Goal: Information Seeking & Learning: Learn about a topic

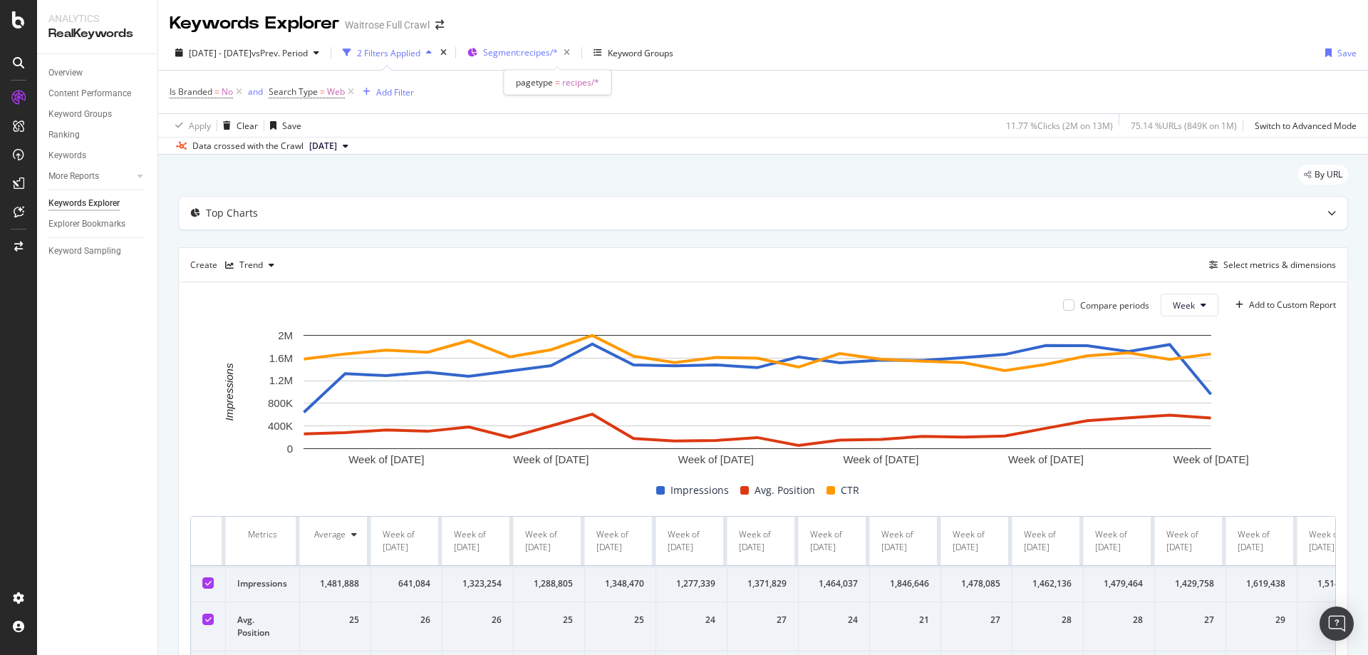
click at [541, 42] on div "Segment: recipes/*" at bounding box center [521, 52] width 108 height 21
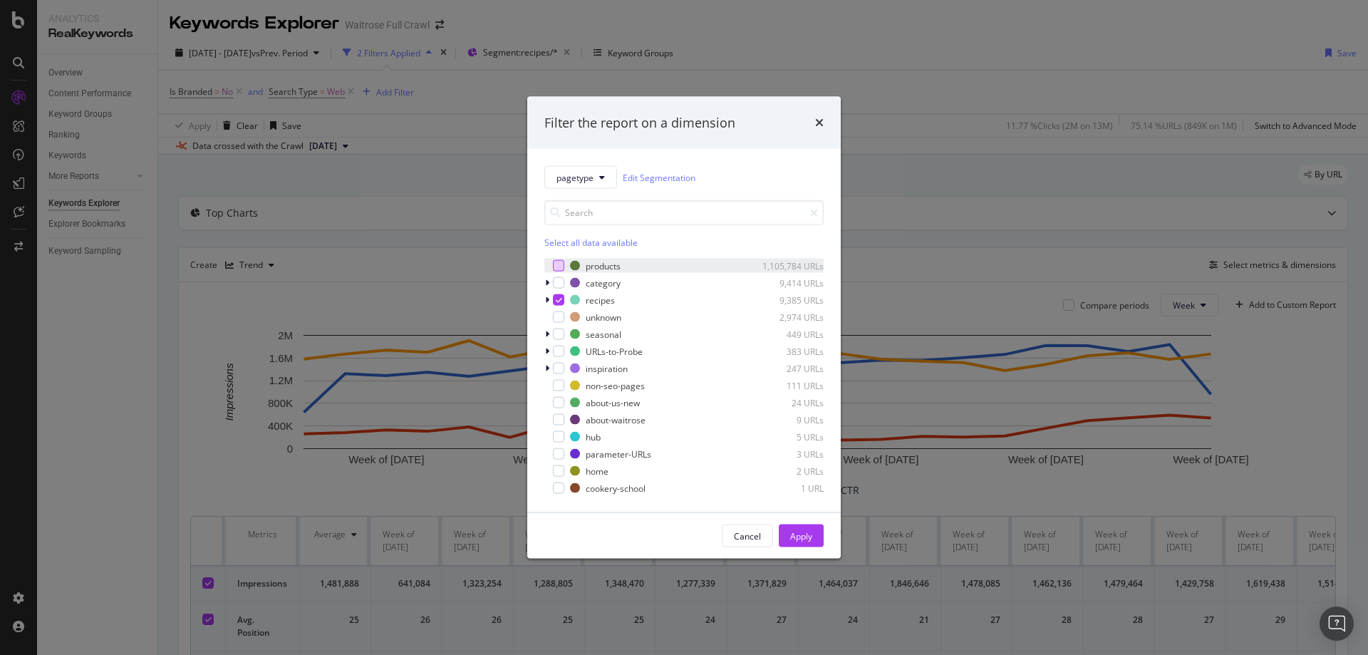
click at [558, 266] on div "modal" at bounding box center [558, 265] width 11 height 11
click at [555, 295] on div "modal" at bounding box center [558, 299] width 11 height 11
click at [814, 546] on button "Apply" at bounding box center [801, 535] width 45 height 23
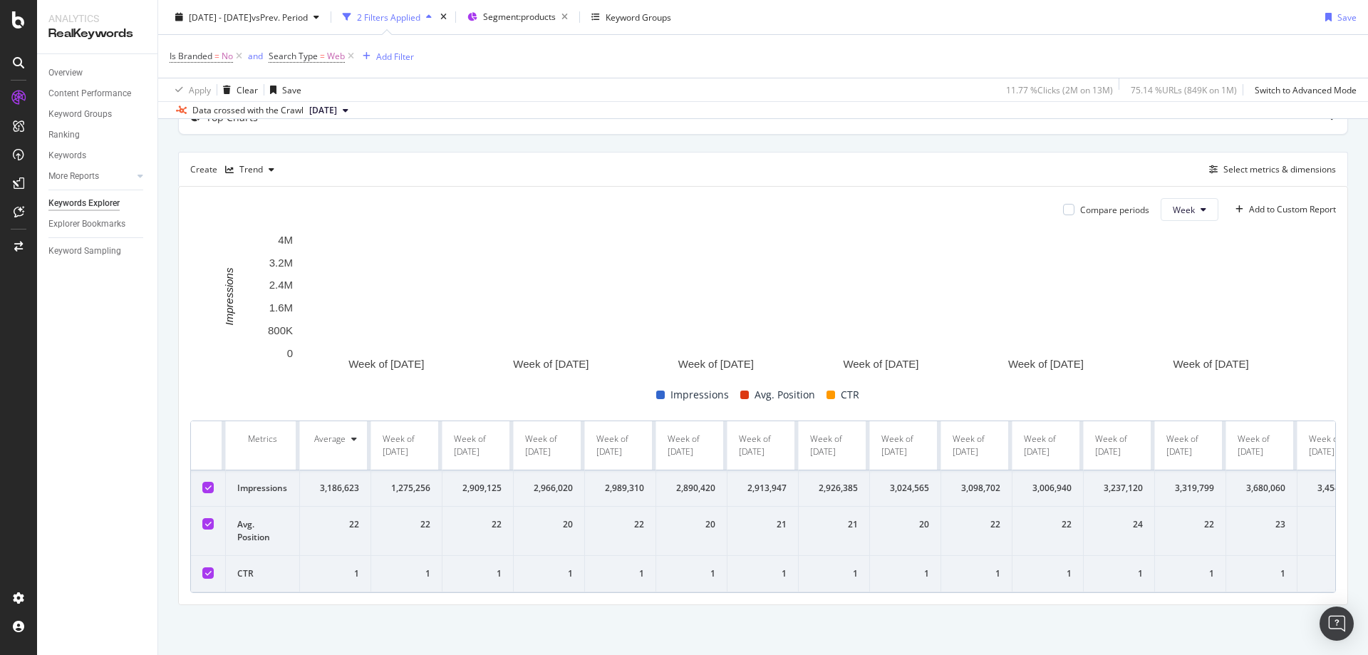
scroll to position [106, 0]
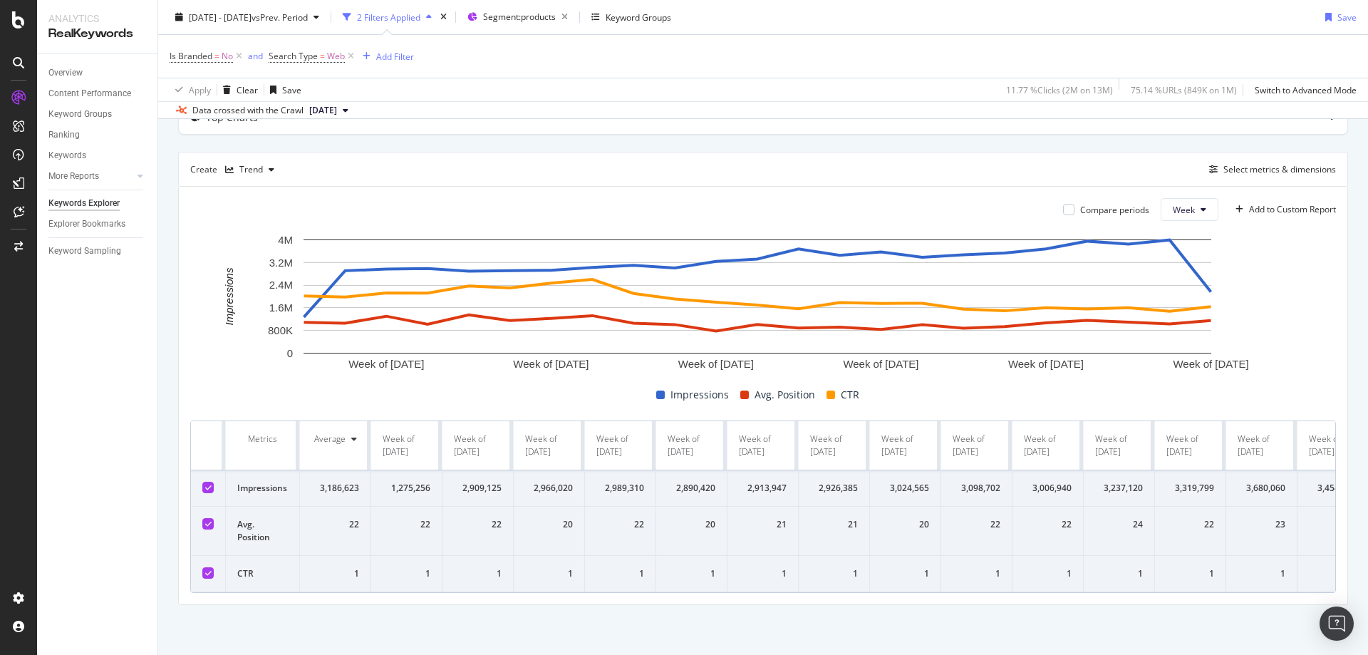
click at [207, 569] on icon at bounding box center [208, 572] width 6 height 7
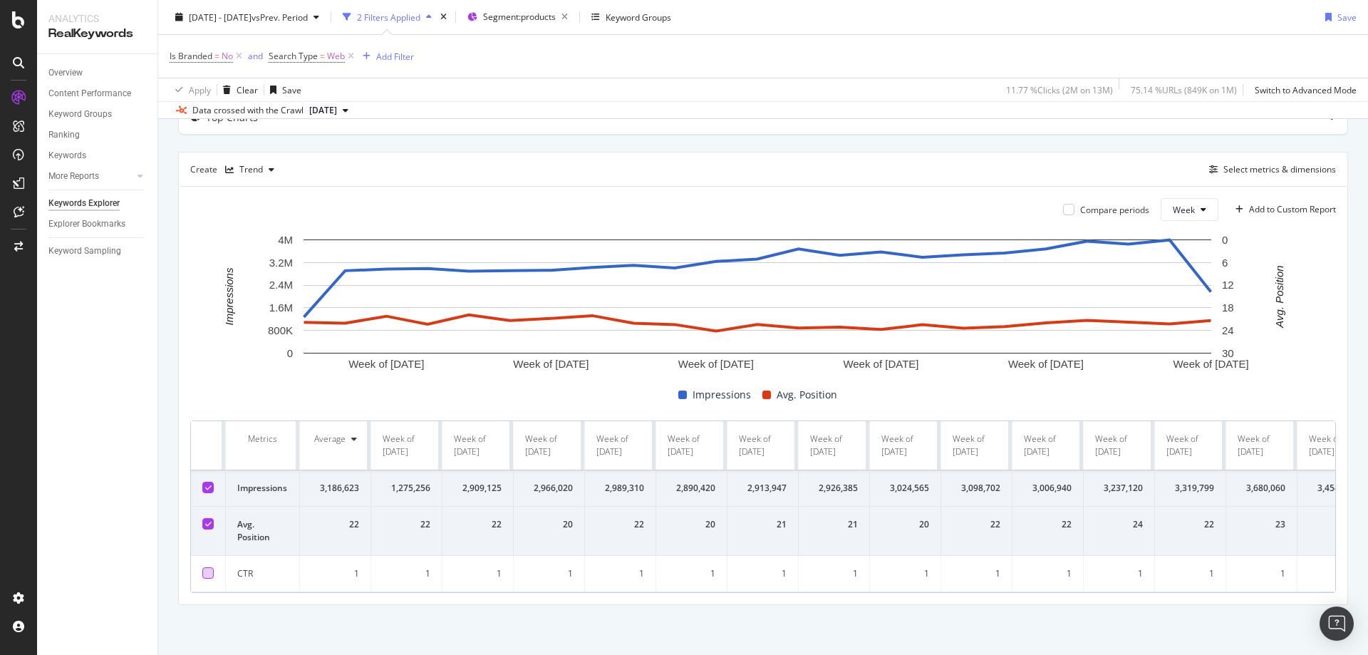
click at [207, 520] on icon at bounding box center [208, 523] width 6 height 7
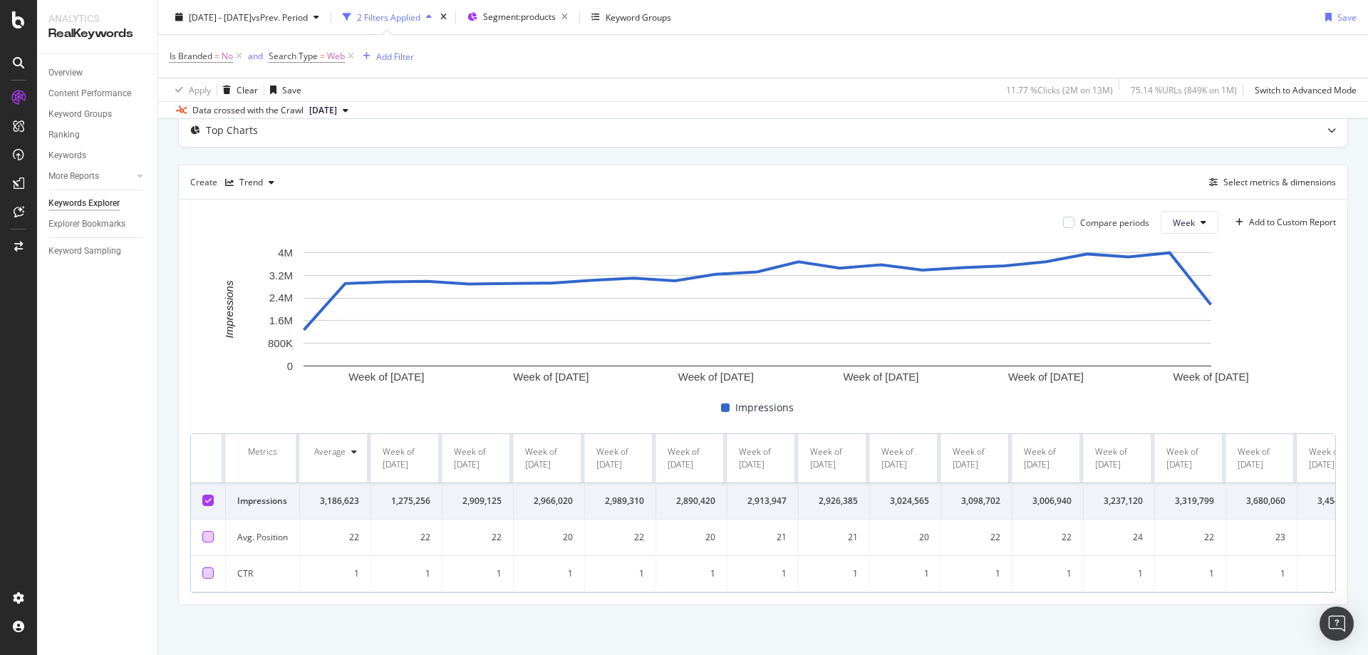
click at [1271, 165] on div "Create Trend Select metrics & dimensions" at bounding box center [763, 182] width 1170 height 34
drag, startPoint x: 306, startPoint y: 479, endPoint x: 767, endPoint y: 457, distance: 460.7
click at [767, 457] on th "Week of [DATE]" at bounding box center [762, 458] width 71 height 49
click at [266, 441] on th "Metrics" at bounding box center [263, 458] width 74 height 49
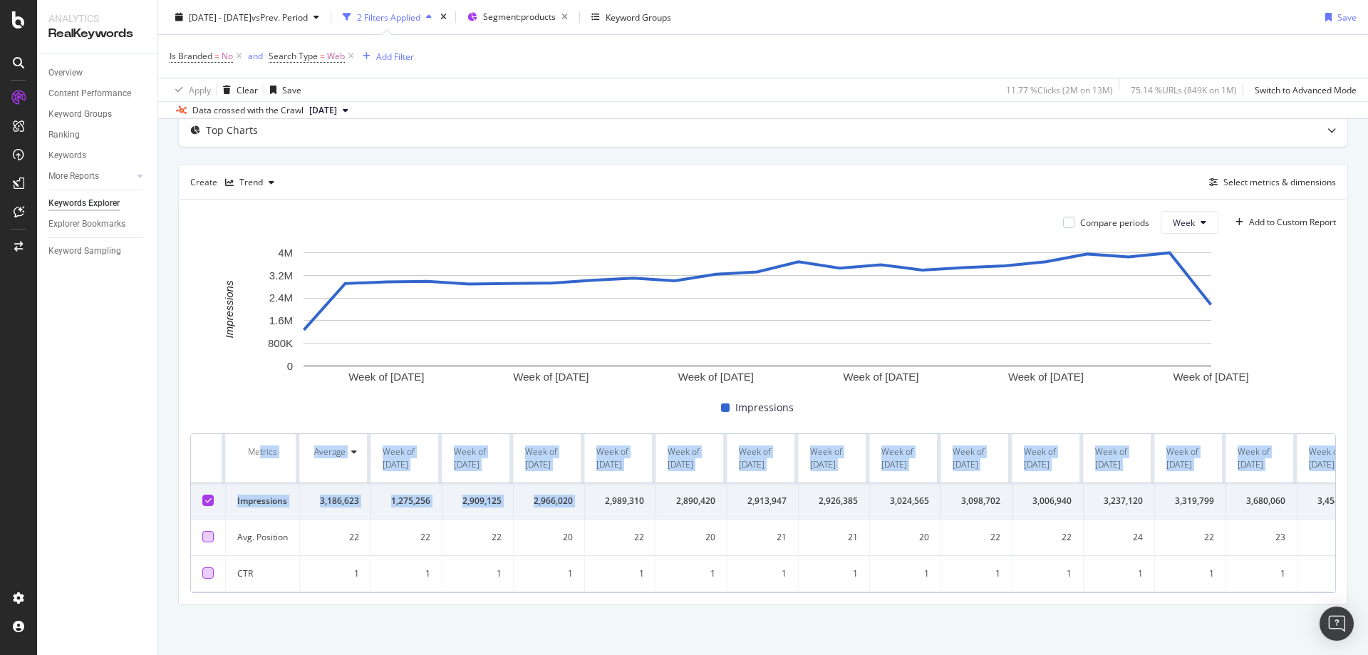
drag, startPoint x: 280, startPoint y: 468, endPoint x: 506, endPoint y: 474, distance: 225.9
click at [600, 474] on table "Metrics Average Week of [DATE] Week of [DATE] Week of [DATE] Week of [DATE] Wee…" at bounding box center [1100, 513] width 1819 height 158
click at [420, 483] on td "1,275,256" at bounding box center [406, 501] width 71 height 36
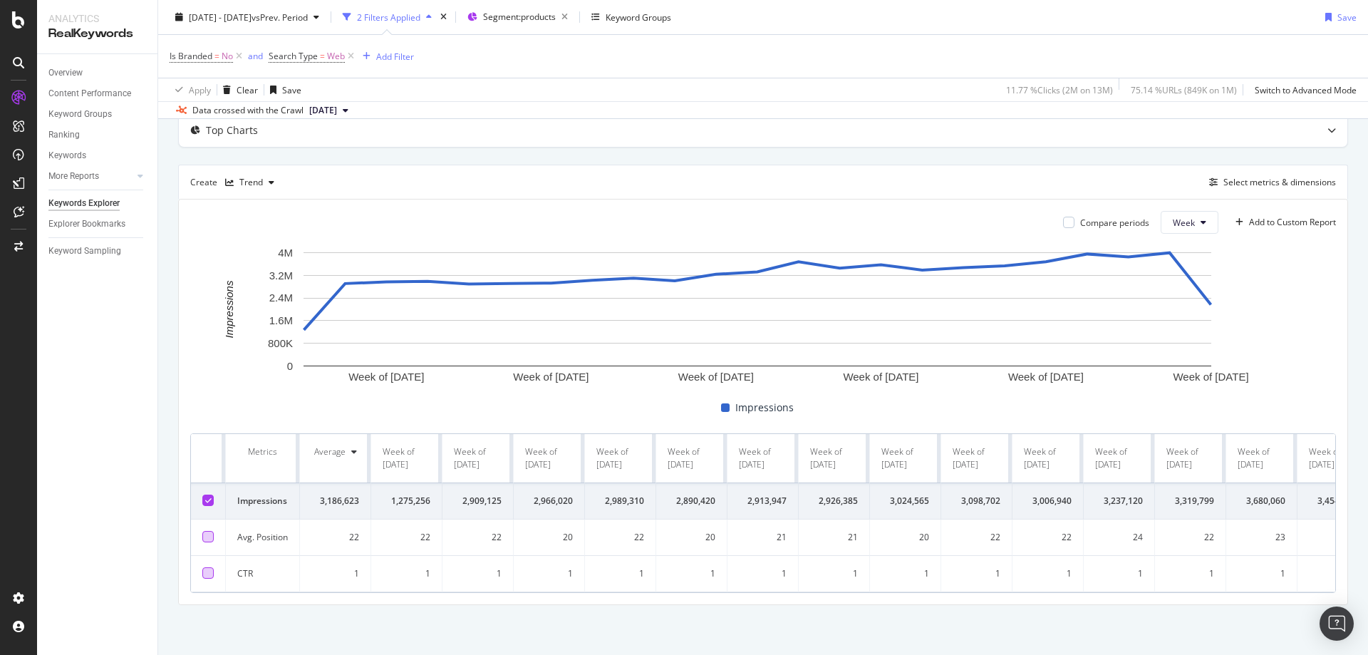
drag, startPoint x: 253, startPoint y: 447, endPoint x: 340, endPoint y: 521, distance: 114.2
click at [340, 521] on td "22" at bounding box center [335, 537] width 71 height 36
drag, startPoint x: 939, startPoint y: 137, endPoint x: 546, endPoint y: 95, distance: 394.9
click at [939, 137] on div "Top Charts Create Trend Select metrics & dimensions Compare periods Week Add to…" at bounding box center [763, 359] width 1170 height 492
click at [308, 19] on span "vs Prev. Period" at bounding box center [279, 17] width 56 height 12
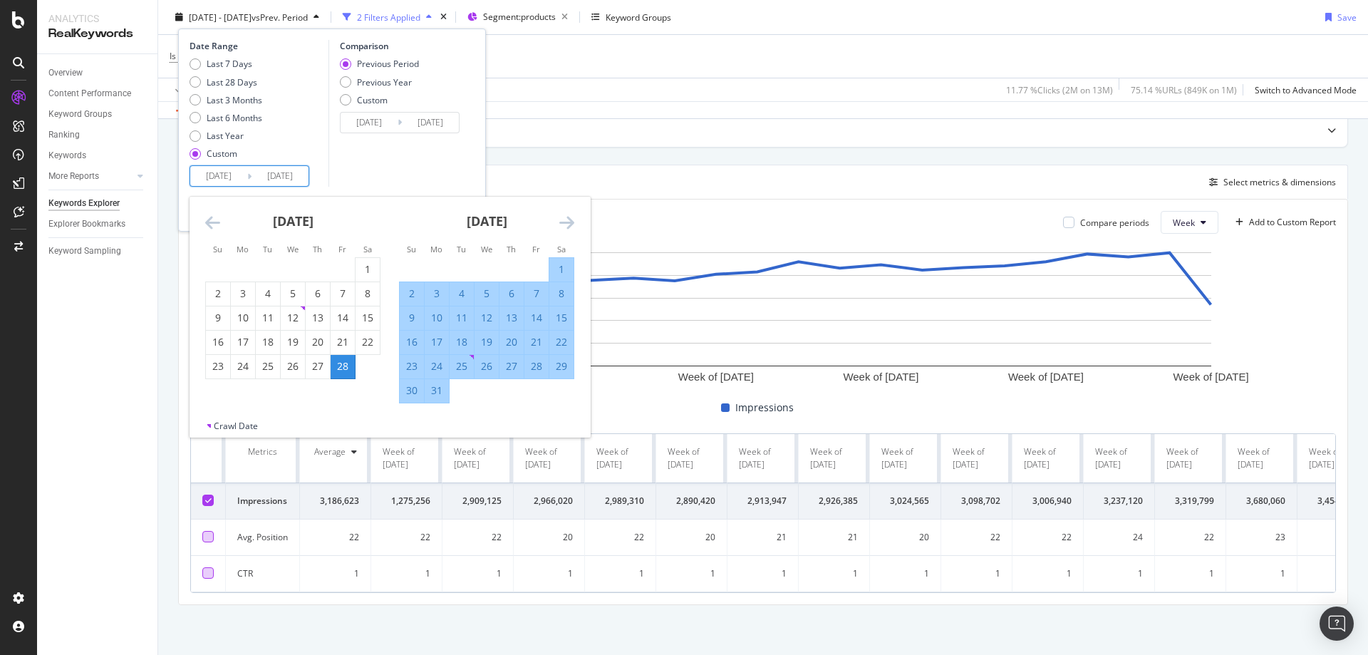
click at [237, 178] on input "[DATE]" at bounding box center [218, 176] width 57 height 20
click at [561, 217] on icon "Move forward to switch to the next month." at bounding box center [566, 222] width 15 height 17
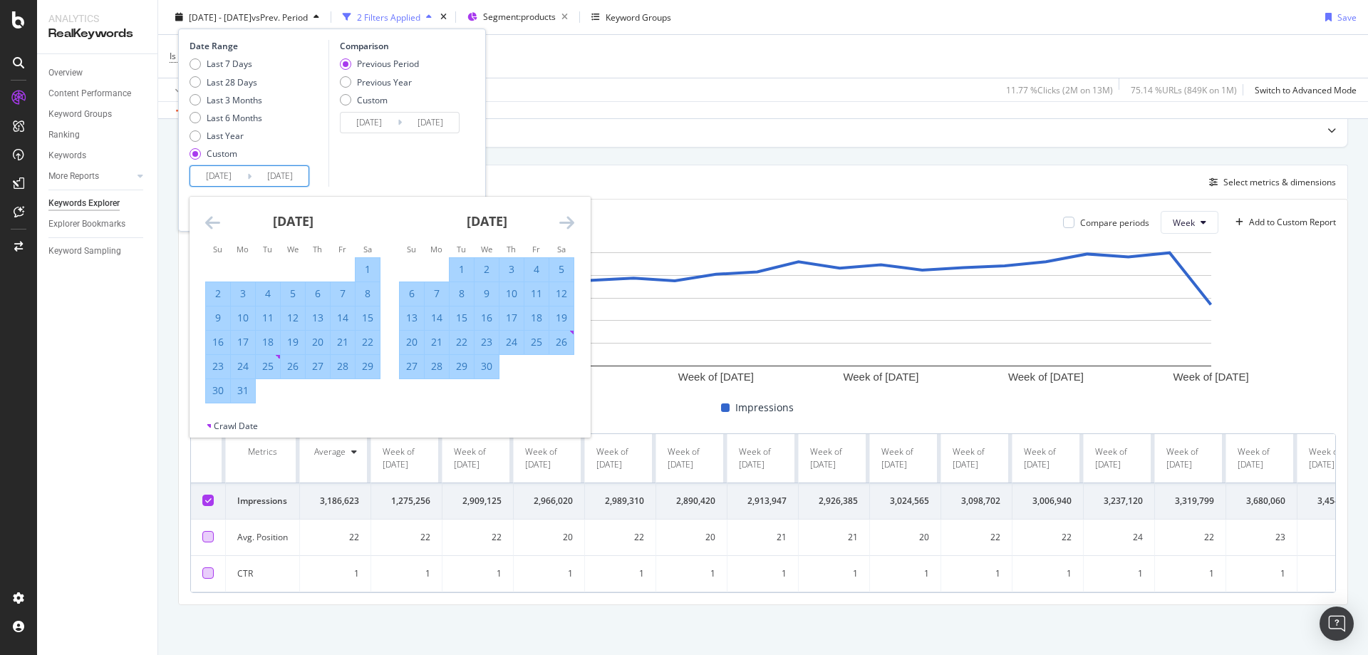
click at [382, 160] on div "Comparison Previous Period Previous Year Custom [DATE] Navigate forward to inte…" at bounding box center [395, 113] width 135 height 147
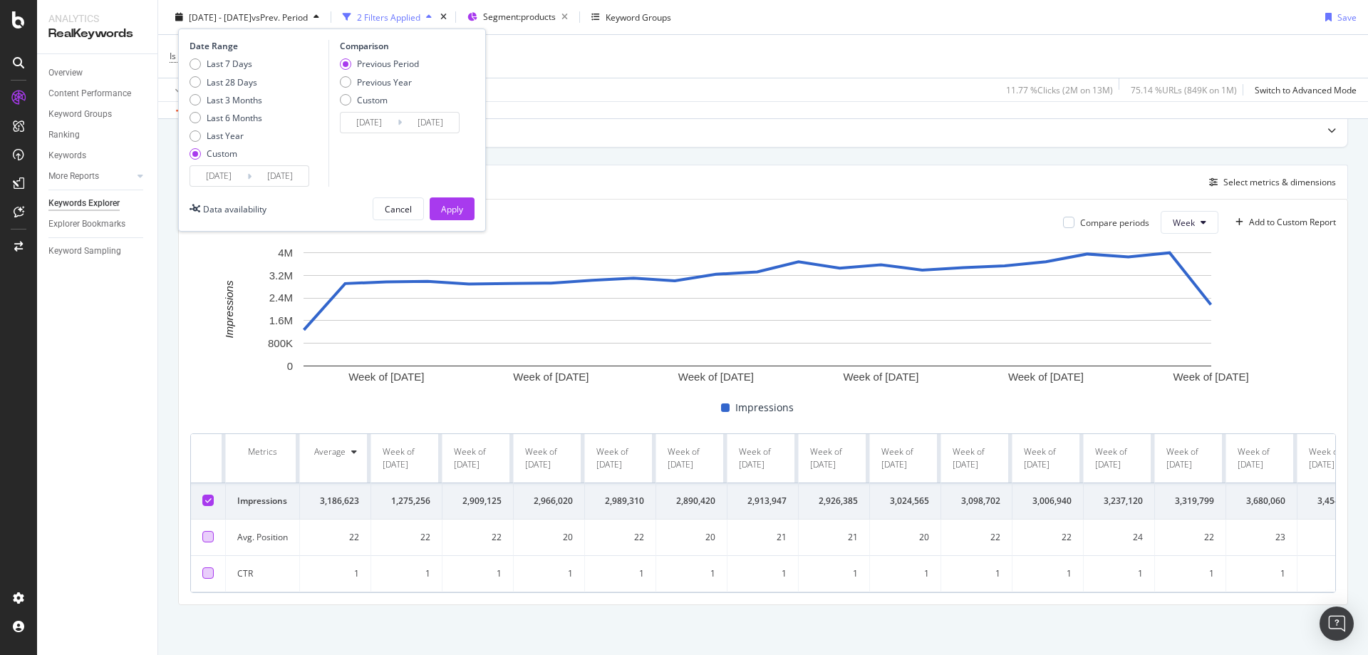
click at [677, 53] on div "Is Branded = No and Search Type = Web Add Filter" at bounding box center [763, 56] width 1187 height 43
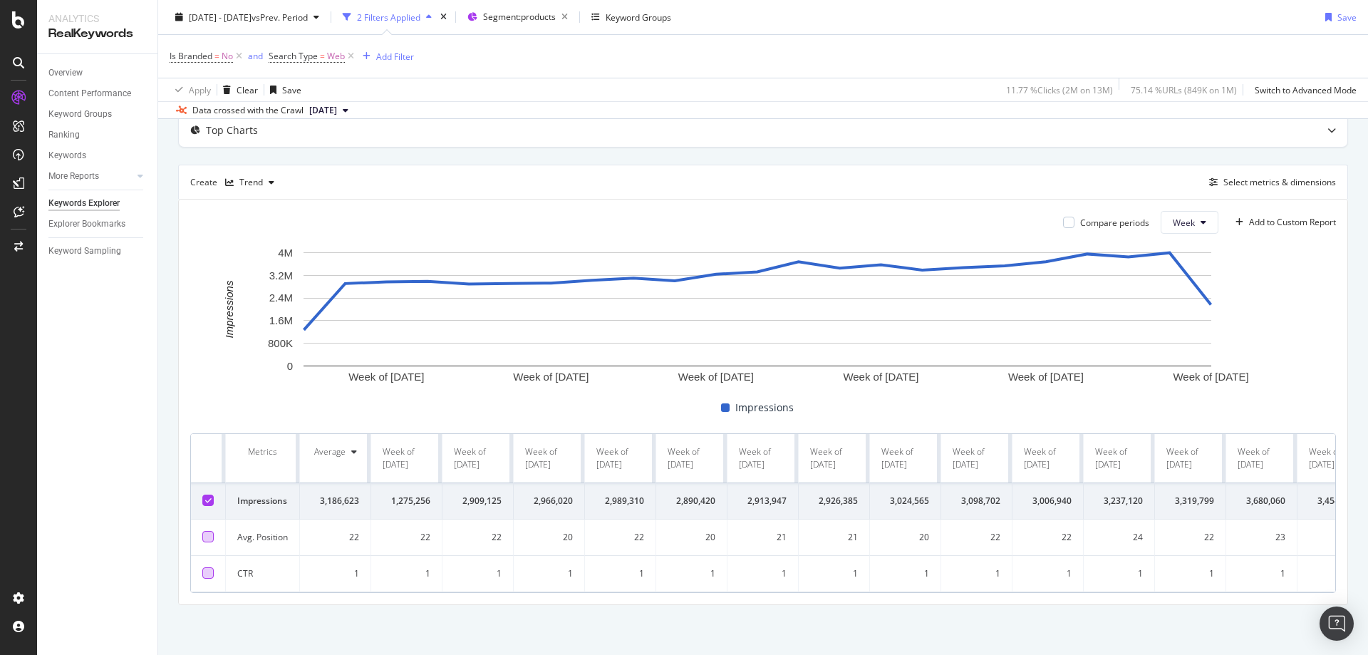
click at [749, 75] on div "Is Branded = No and Search Type = Web Add Filter" at bounding box center [763, 56] width 1187 height 43
click at [308, 23] on span "vs Prev. Period" at bounding box center [279, 17] width 56 height 12
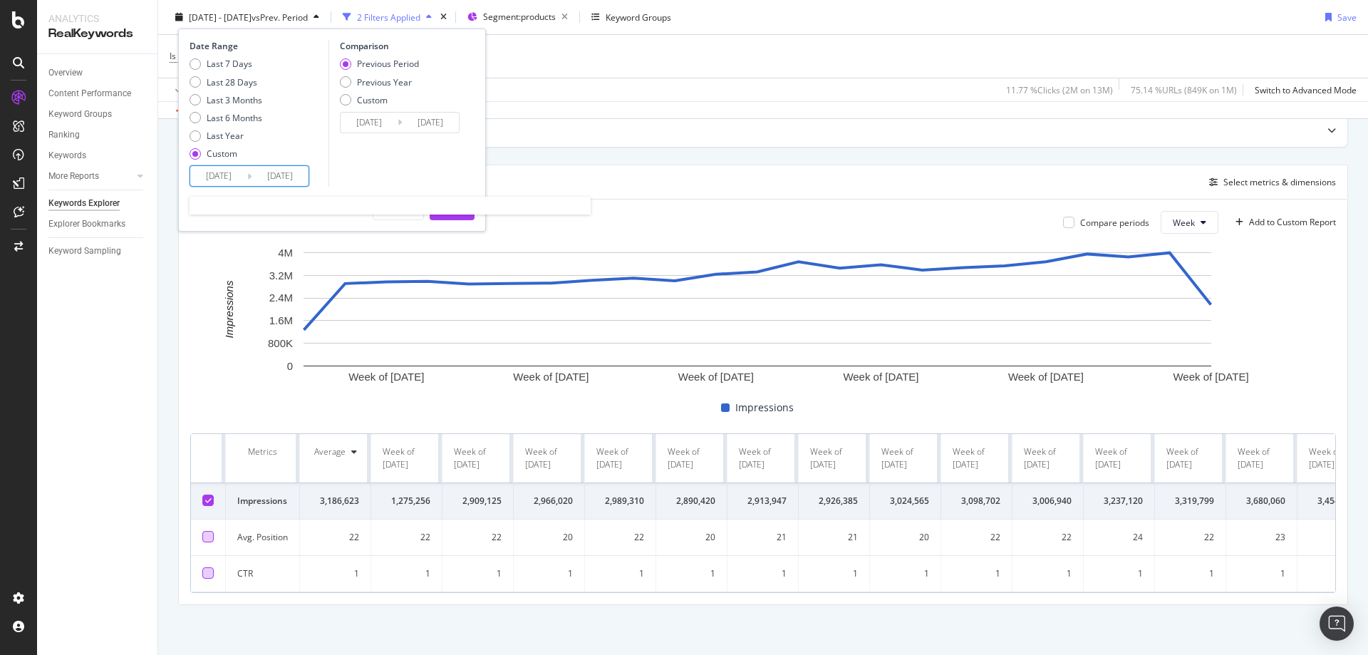
click at [220, 172] on input "[DATE]" at bounding box center [218, 176] width 57 height 20
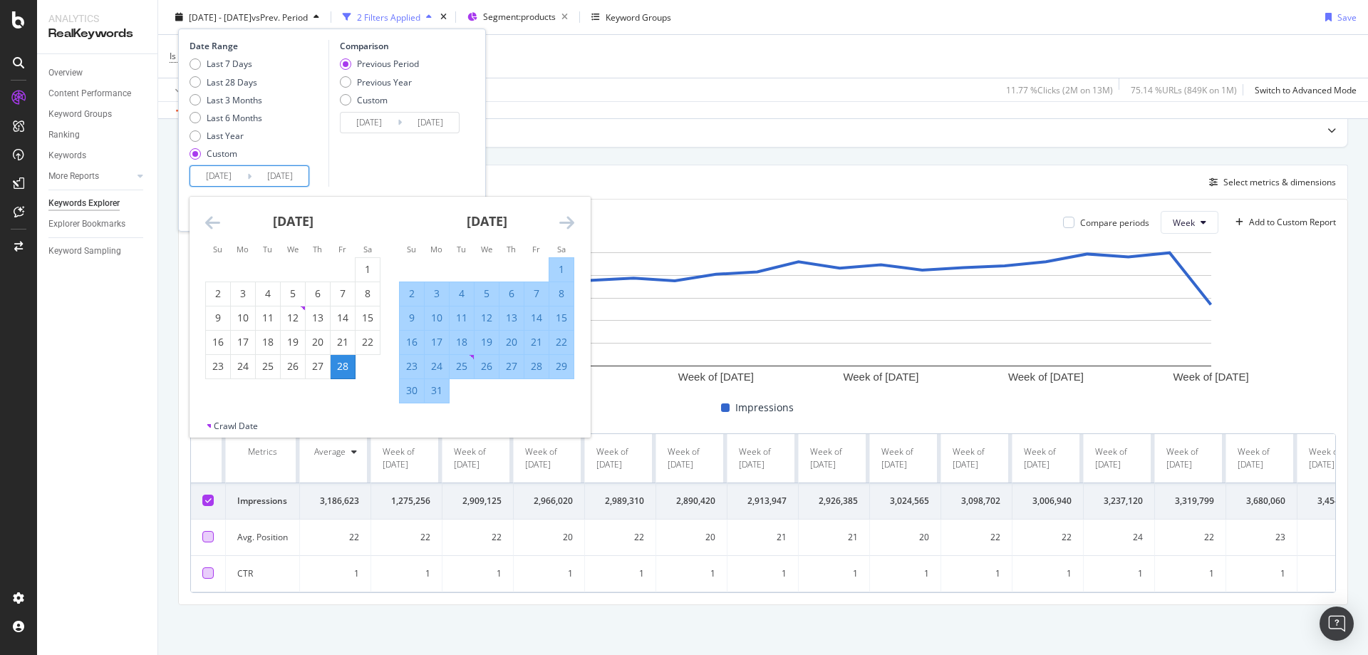
click at [561, 219] on icon "Move forward to switch to the next month." at bounding box center [566, 222] width 15 height 17
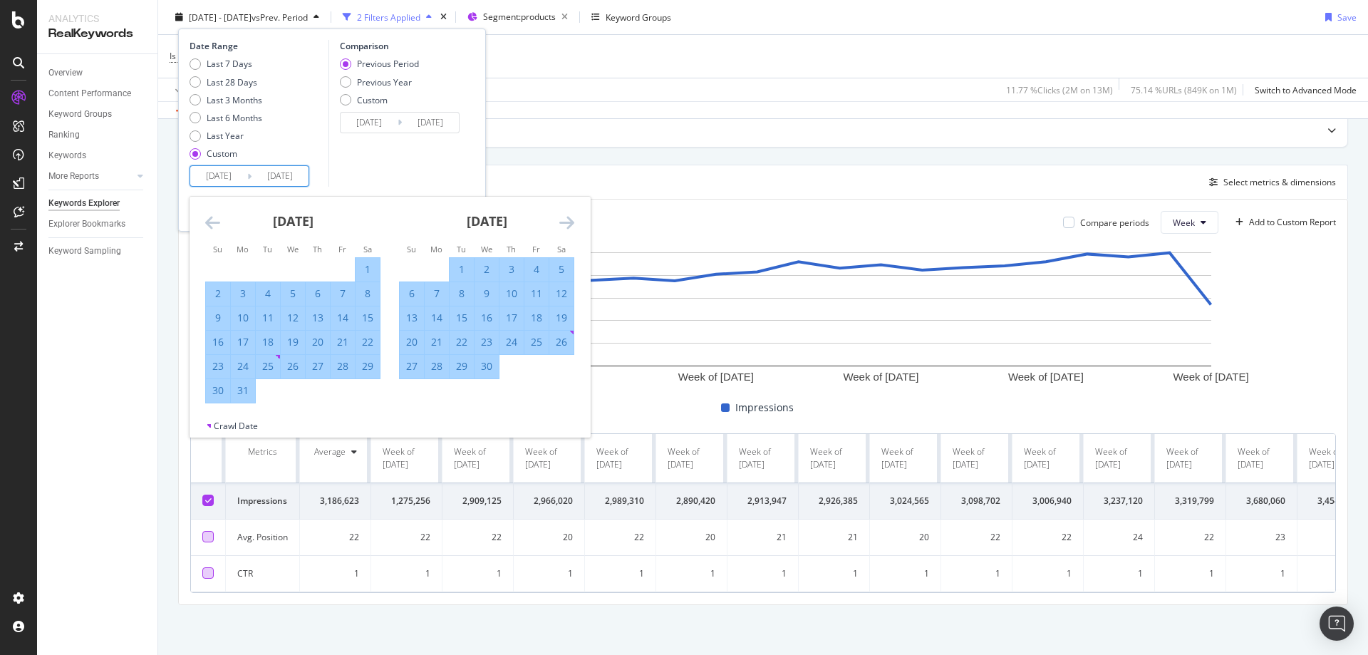
click at [489, 362] on div "30" at bounding box center [486, 366] width 24 height 14
type input "[DATE]"
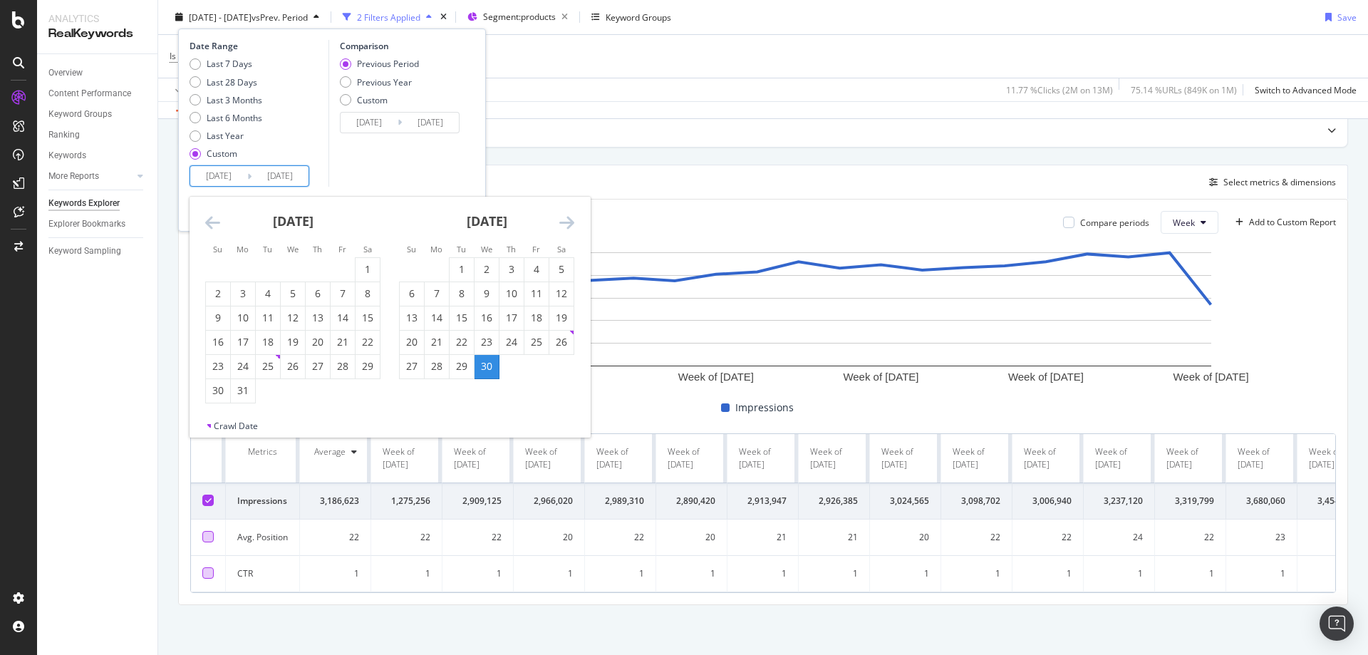
click at [445, 147] on div "Comparison Previous Period Previous Year Custom [DATE] Navigate forward to inte…" at bounding box center [395, 113] width 135 height 147
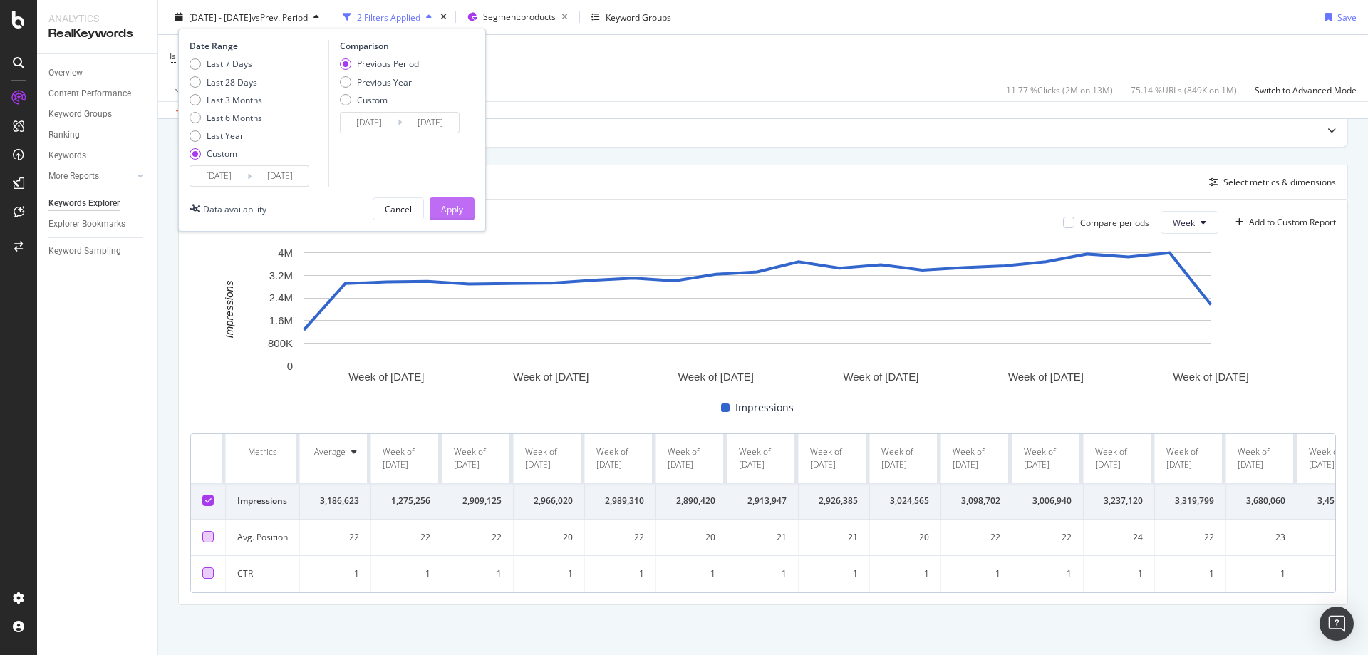
click at [456, 219] on button "Apply" at bounding box center [452, 208] width 45 height 23
click at [462, 207] on div "Top Charts Create Trend Select metrics & dimensions Compare periods Week Add to…" at bounding box center [763, 359] width 1170 height 492
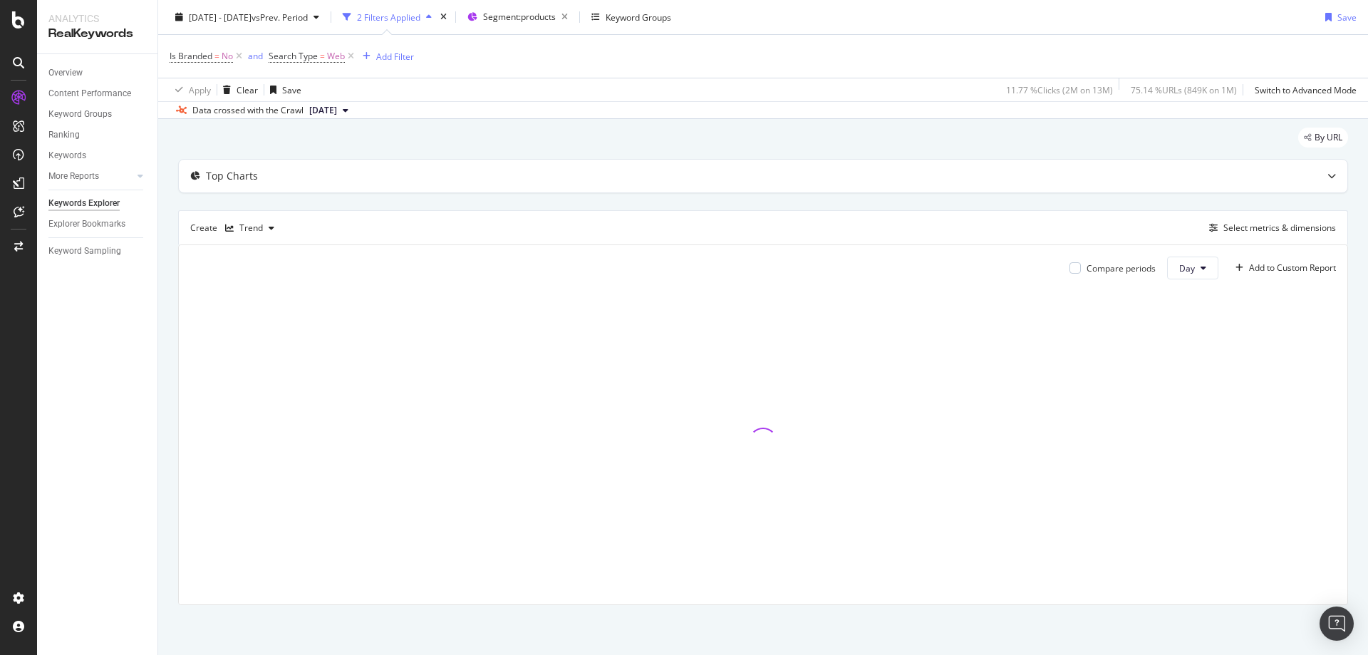
scroll to position [37, 0]
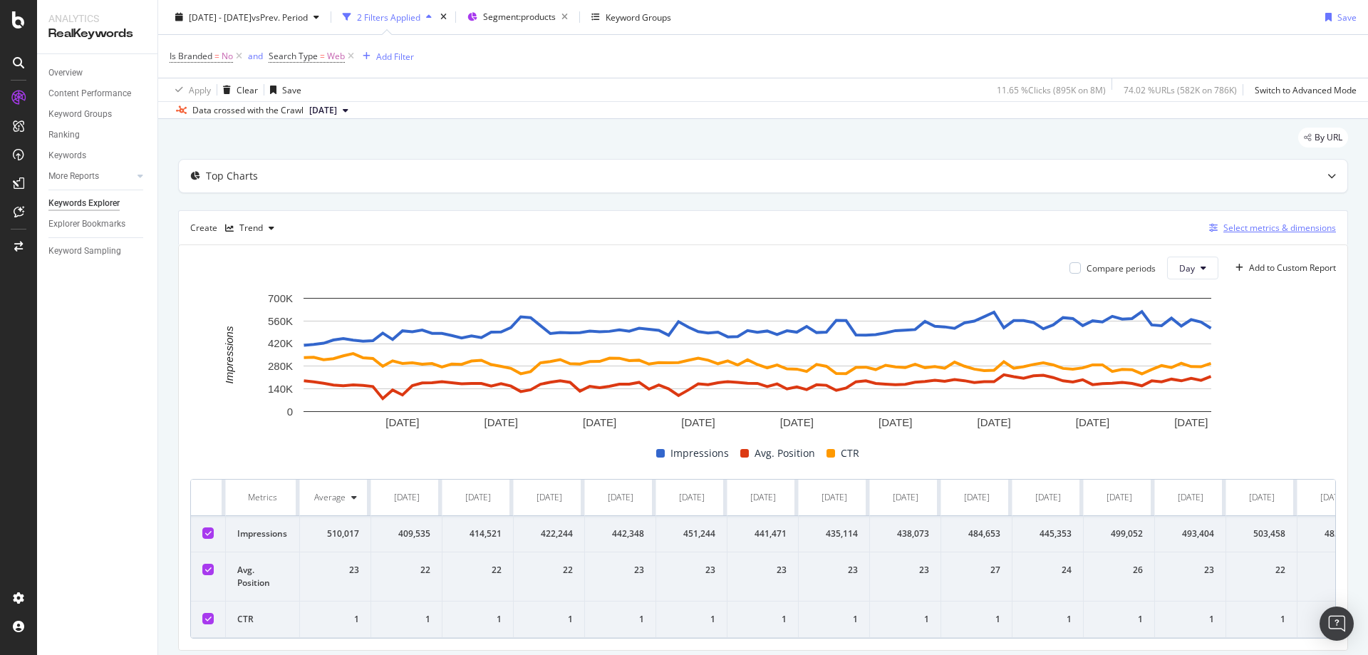
click at [1223, 231] on div "Select metrics & dimensions" at bounding box center [1279, 228] width 113 height 12
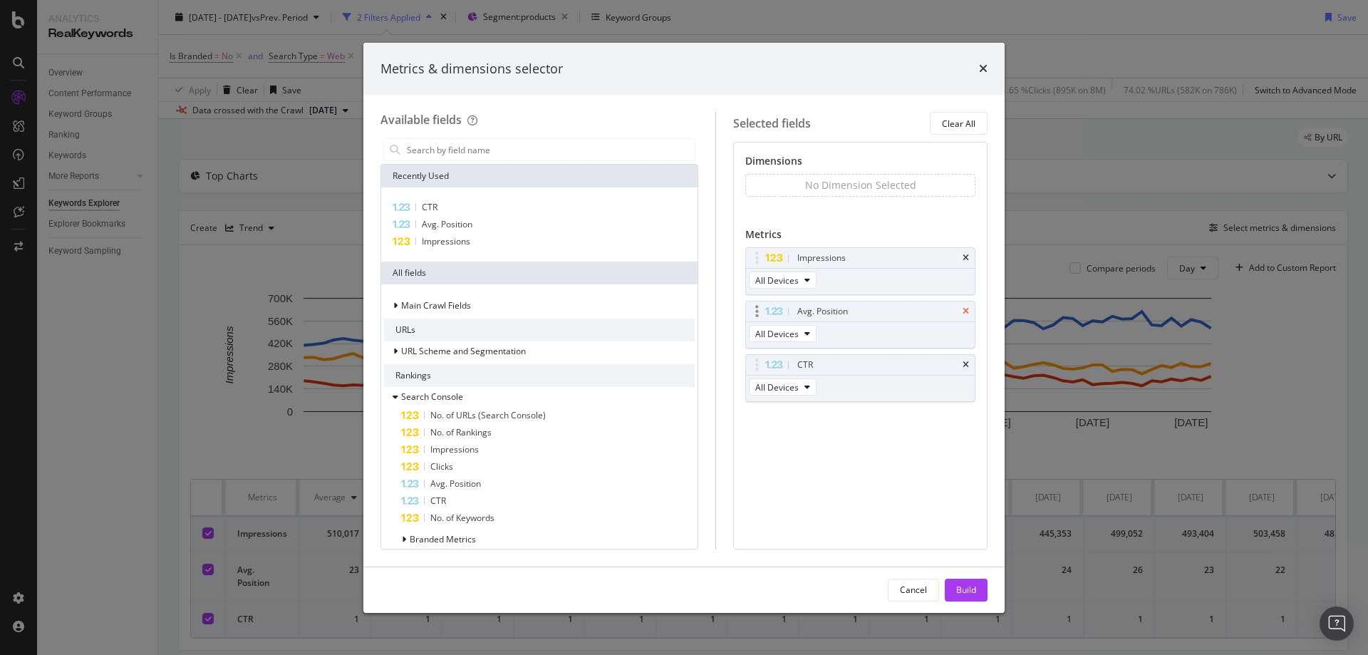
click at [965, 310] on icon "times" at bounding box center [965, 311] width 6 height 9
click at [964, 317] on div "CTR" at bounding box center [860, 311] width 229 height 20
click at [964, 311] on icon "times" at bounding box center [965, 311] width 6 height 9
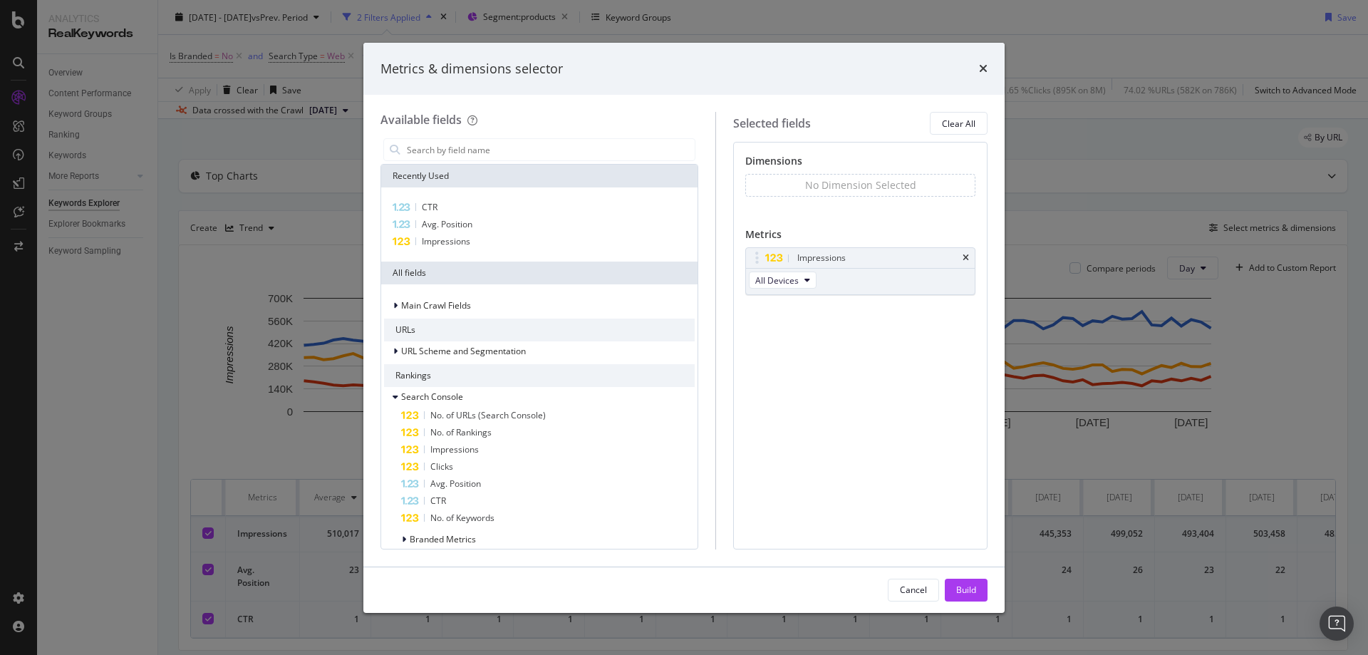
click at [987, 591] on div "Cancel Build" at bounding box center [683, 590] width 641 height 46
click at [980, 588] on button "Build" at bounding box center [966, 589] width 43 height 23
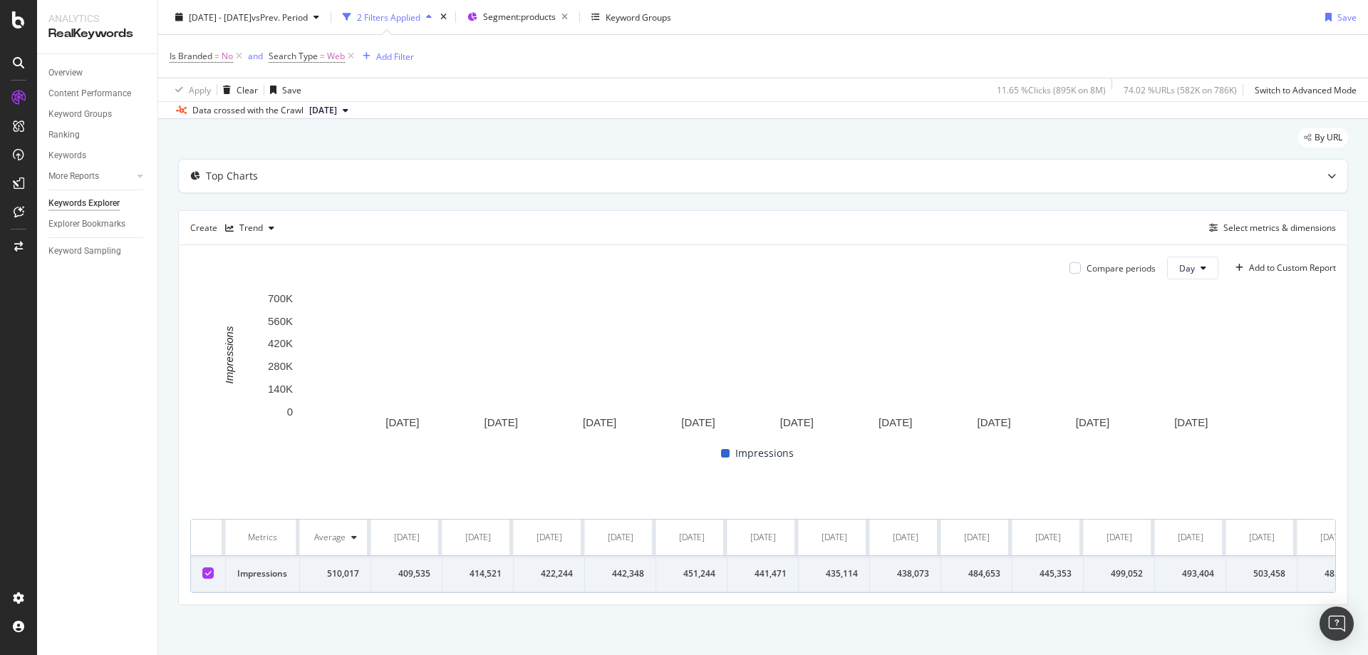
drag, startPoint x: 280, startPoint y: 521, endPoint x: 261, endPoint y: 529, distance: 20.1
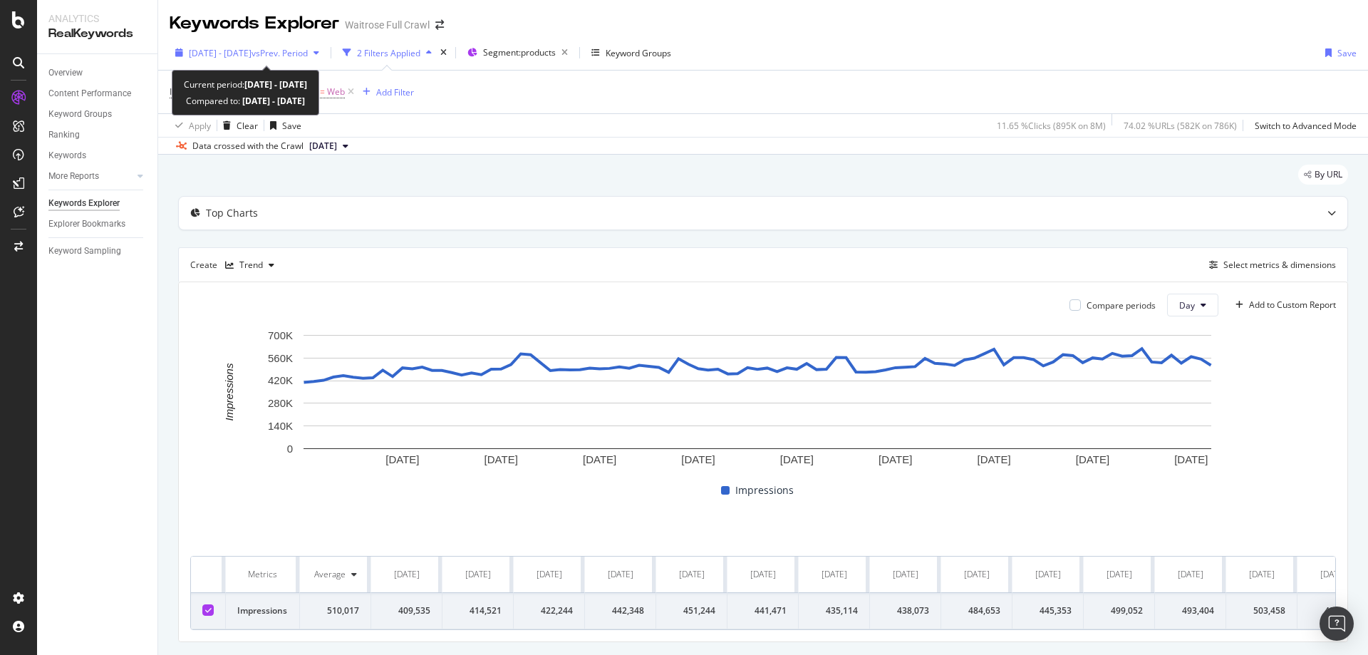
click at [244, 47] on span "[DATE] - [DATE]" at bounding box center [220, 53] width 63 height 12
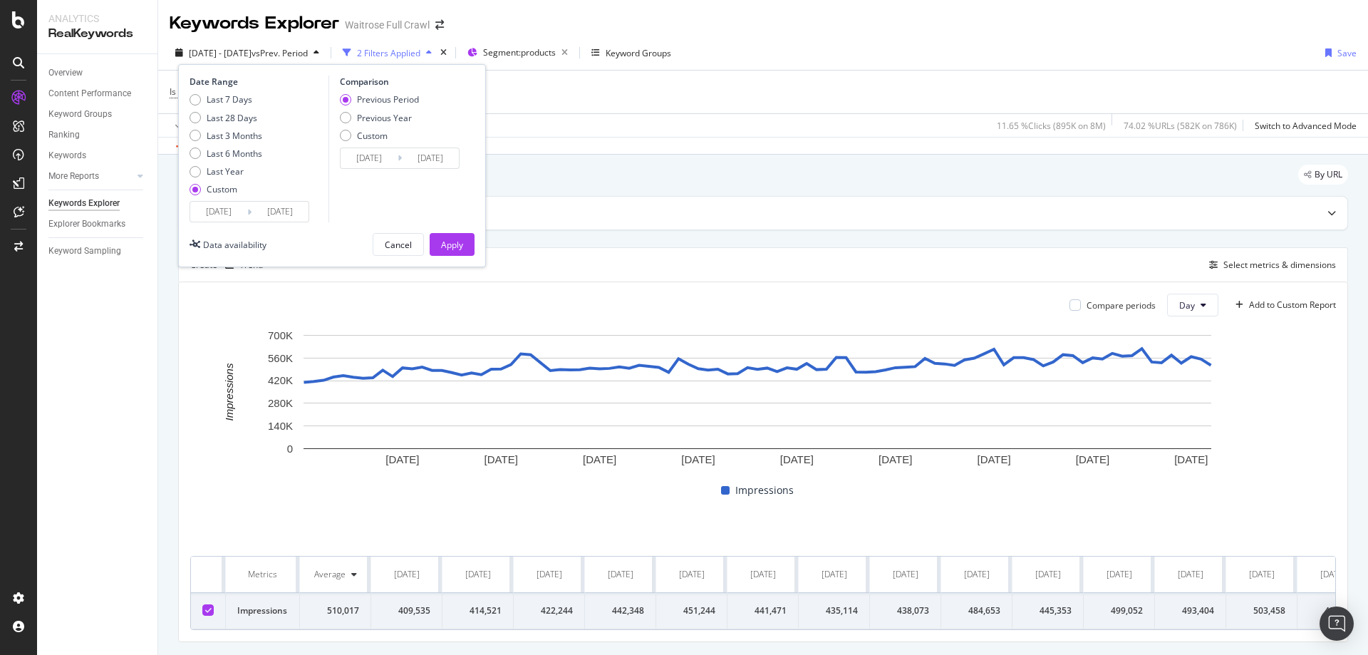
click at [221, 211] on input "[DATE]" at bounding box center [218, 212] width 57 height 20
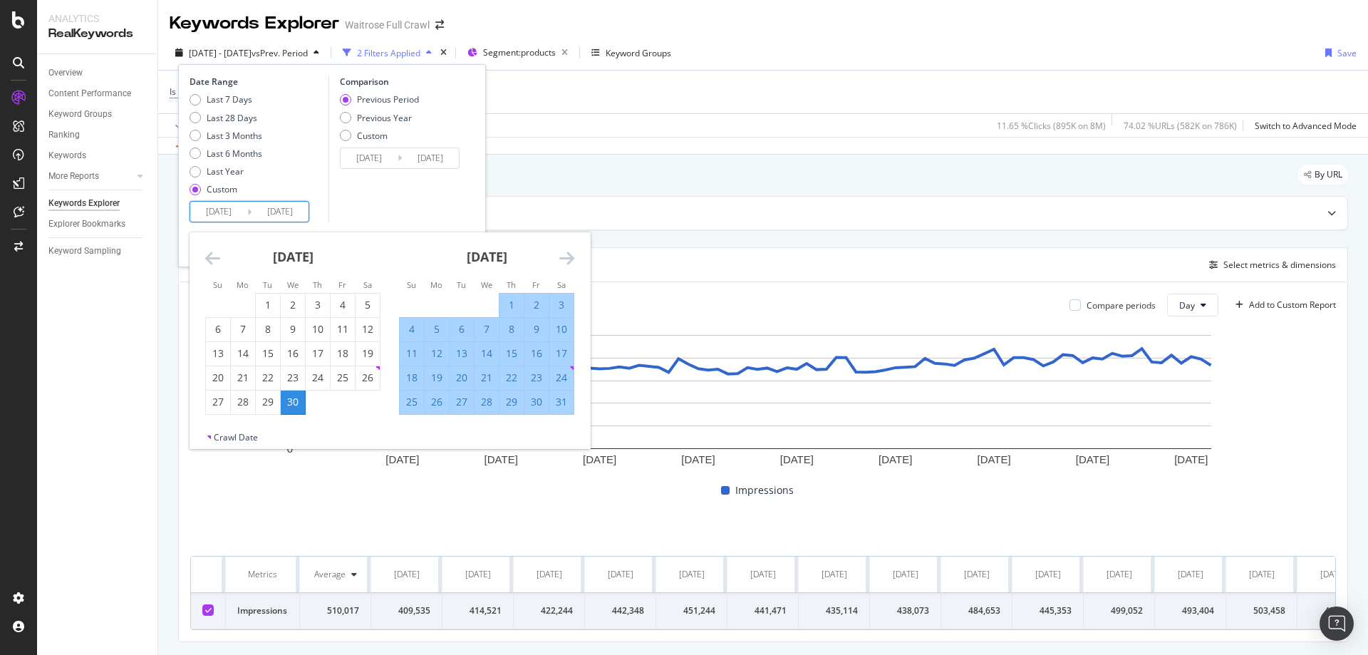
click at [200, 252] on div "[DATE] 1 2 3 4 5 6 7 8 9 10 11 12 13 14 15 16 17 18 19 20 21 22 23 24 25 26 27 …" at bounding box center [293, 323] width 194 height 182
click at [212, 256] on icon "Move backward to switch to the previous month." at bounding box center [212, 257] width 15 height 17
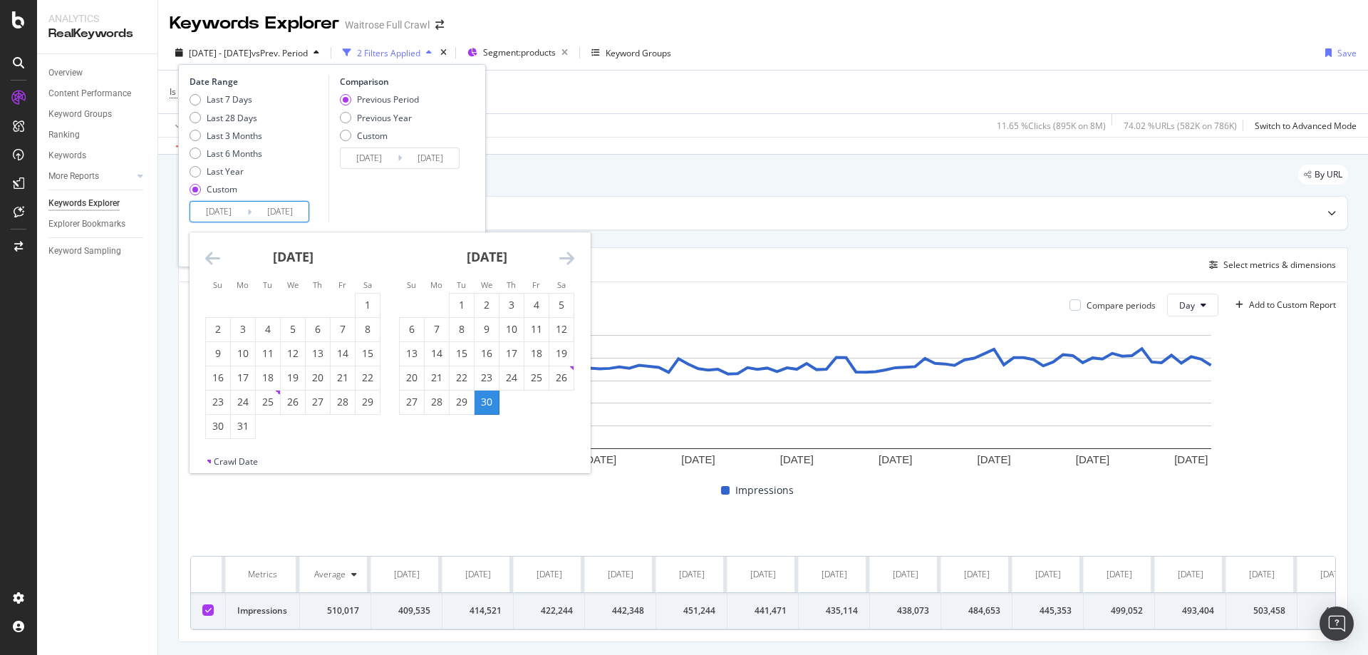
click at [212, 256] on icon "Move backward to switch to the previous month." at bounding box center [212, 257] width 15 height 17
click at [210, 258] on icon "Move backward to switch to the previous month." at bounding box center [212, 257] width 15 height 17
click at [227, 399] on div "26" at bounding box center [218, 402] width 24 height 14
type input "[DATE]"
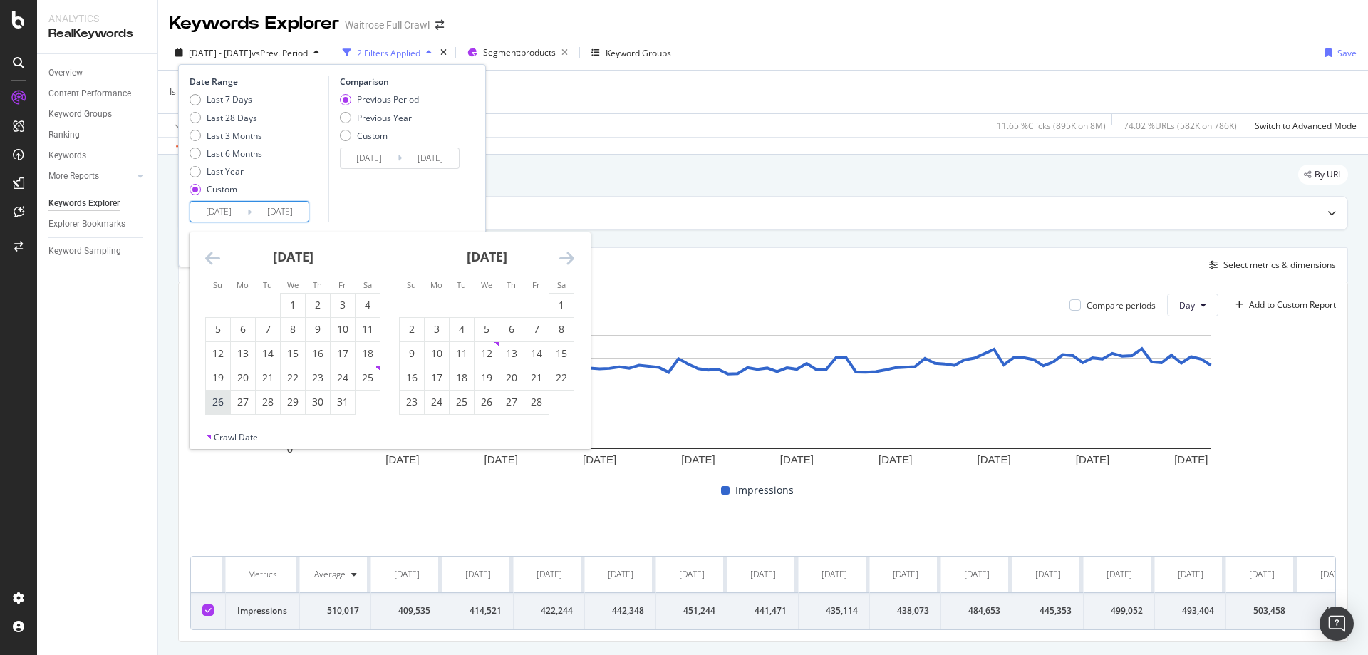
type input "[DATE]"
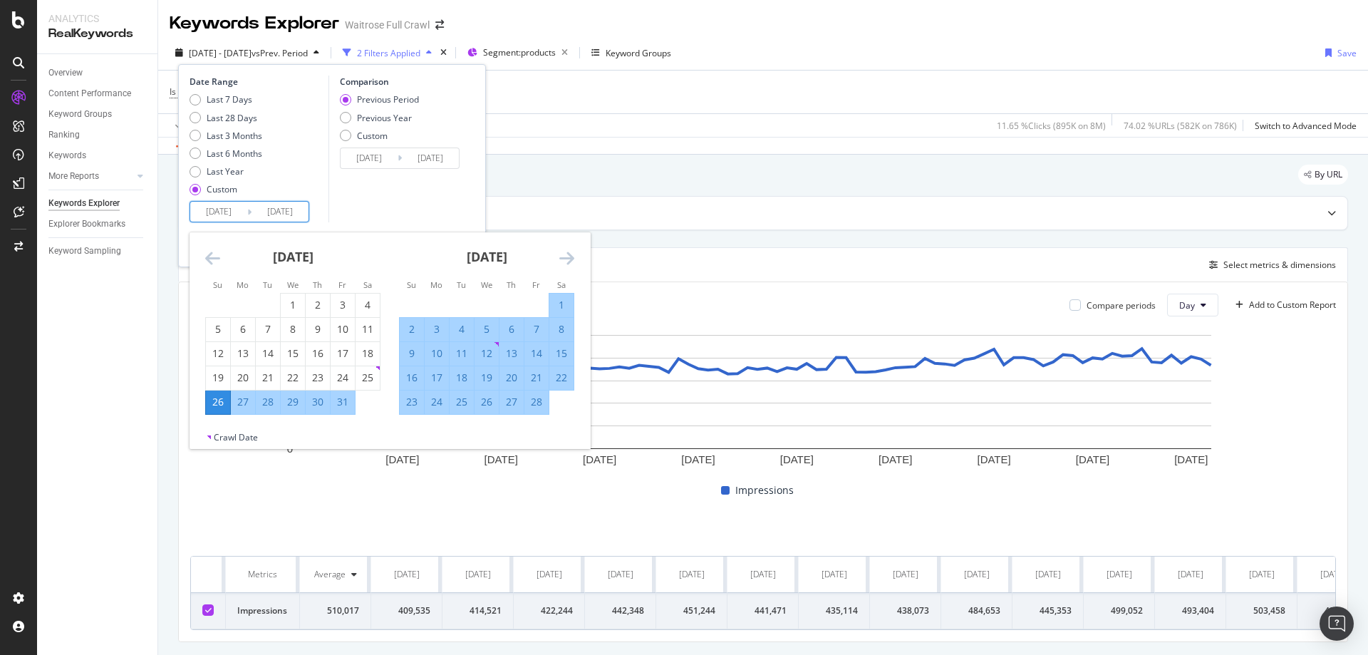
click at [567, 259] on icon "Move forward to switch to the next month." at bounding box center [566, 257] width 15 height 17
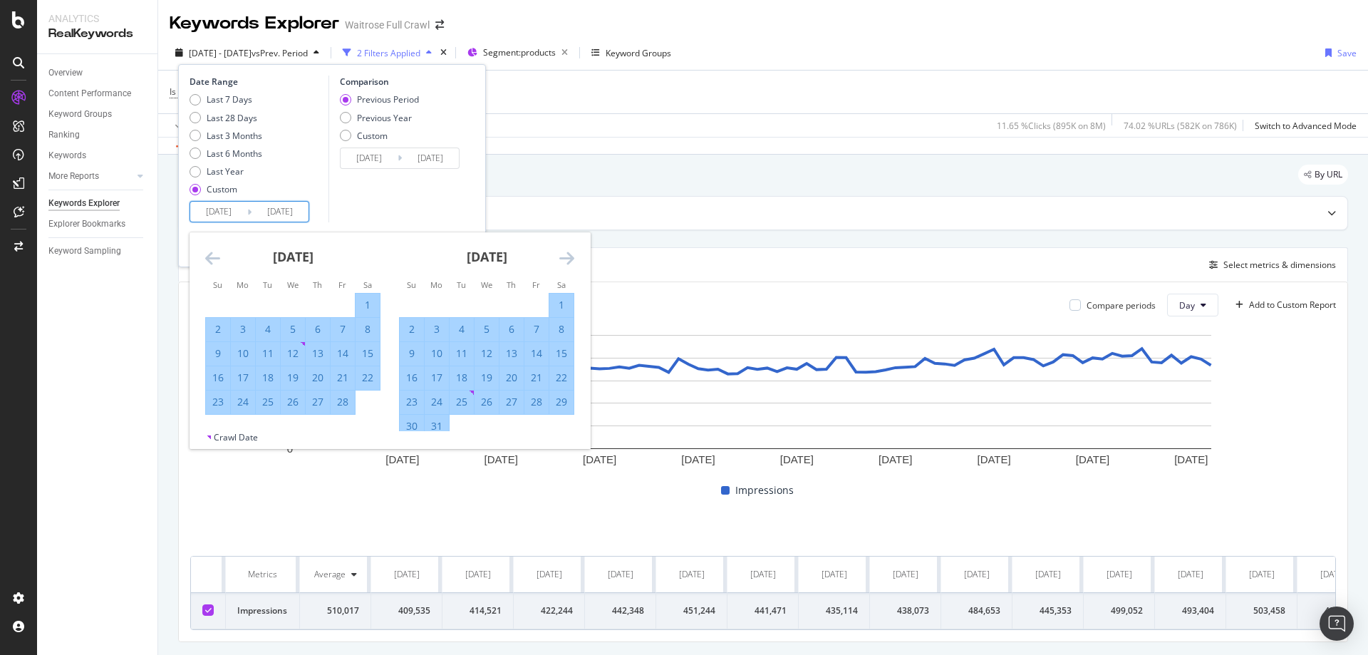
click at [442, 417] on div "31" at bounding box center [437, 427] width 24 height 24
type input "[DATE]"
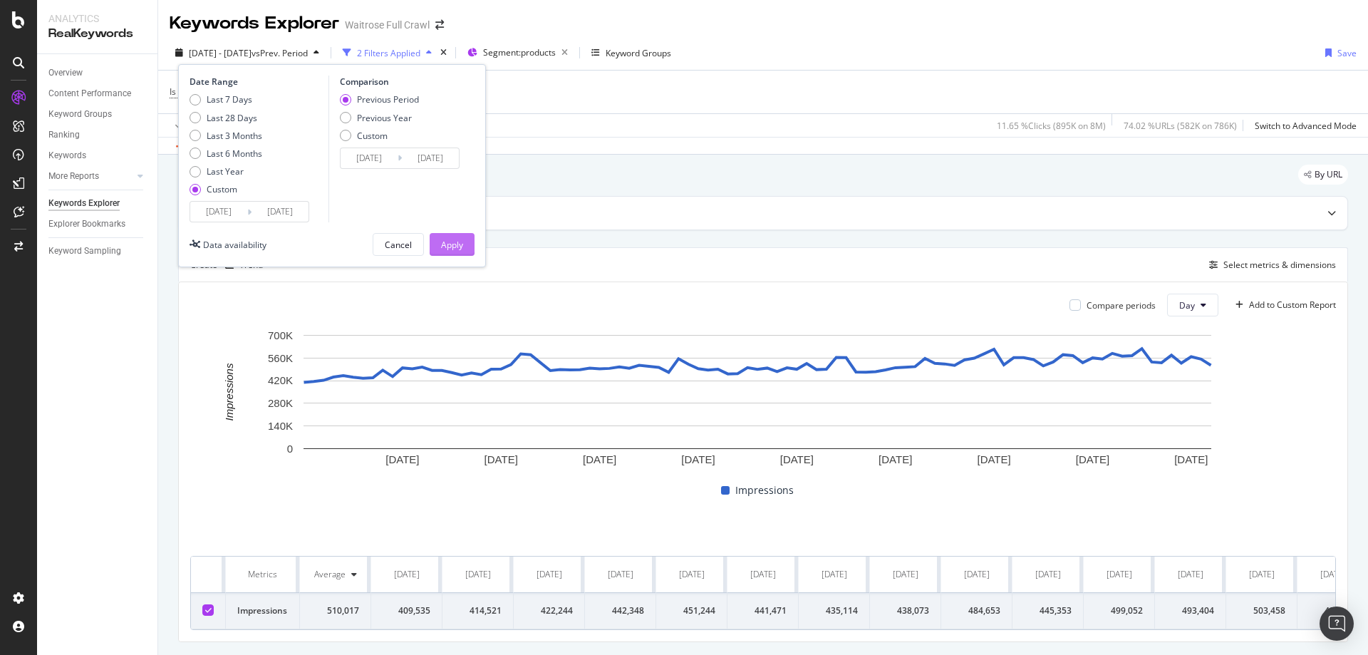
click at [449, 248] on div "Apply" at bounding box center [452, 245] width 22 height 12
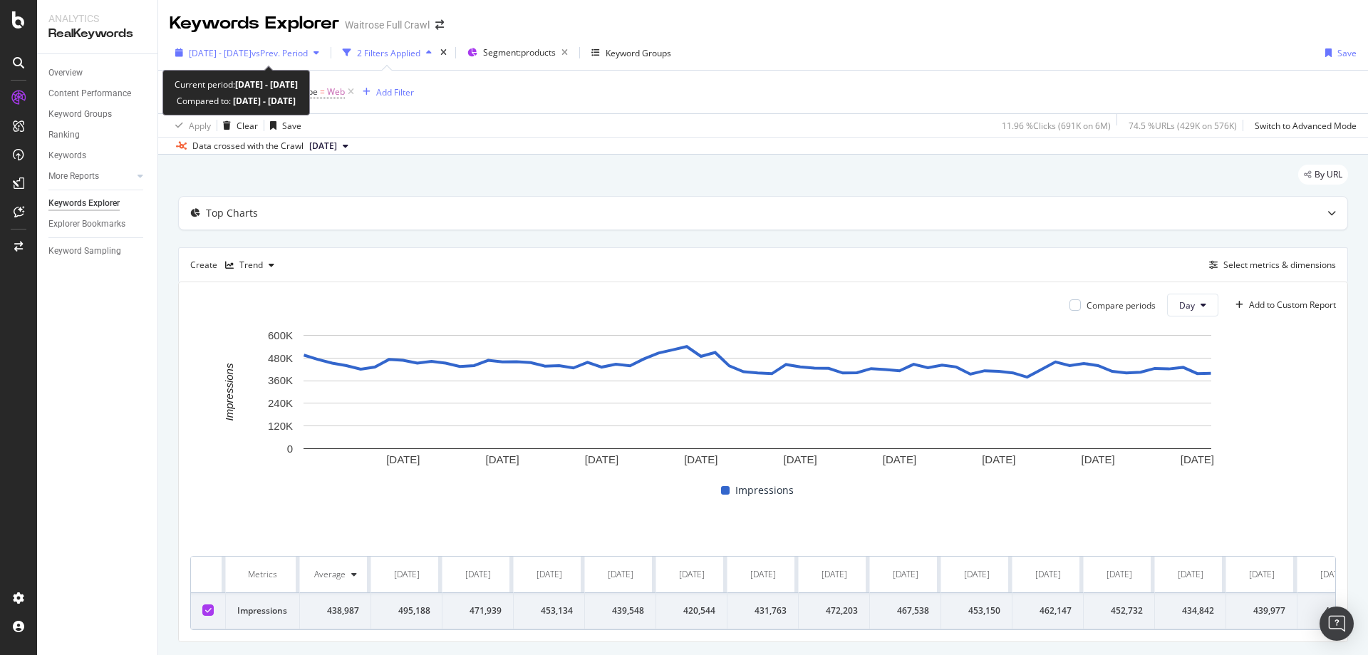
click at [234, 48] on span "[DATE] - [DATE]" at bounding box center [220, 53] width 63 height 12
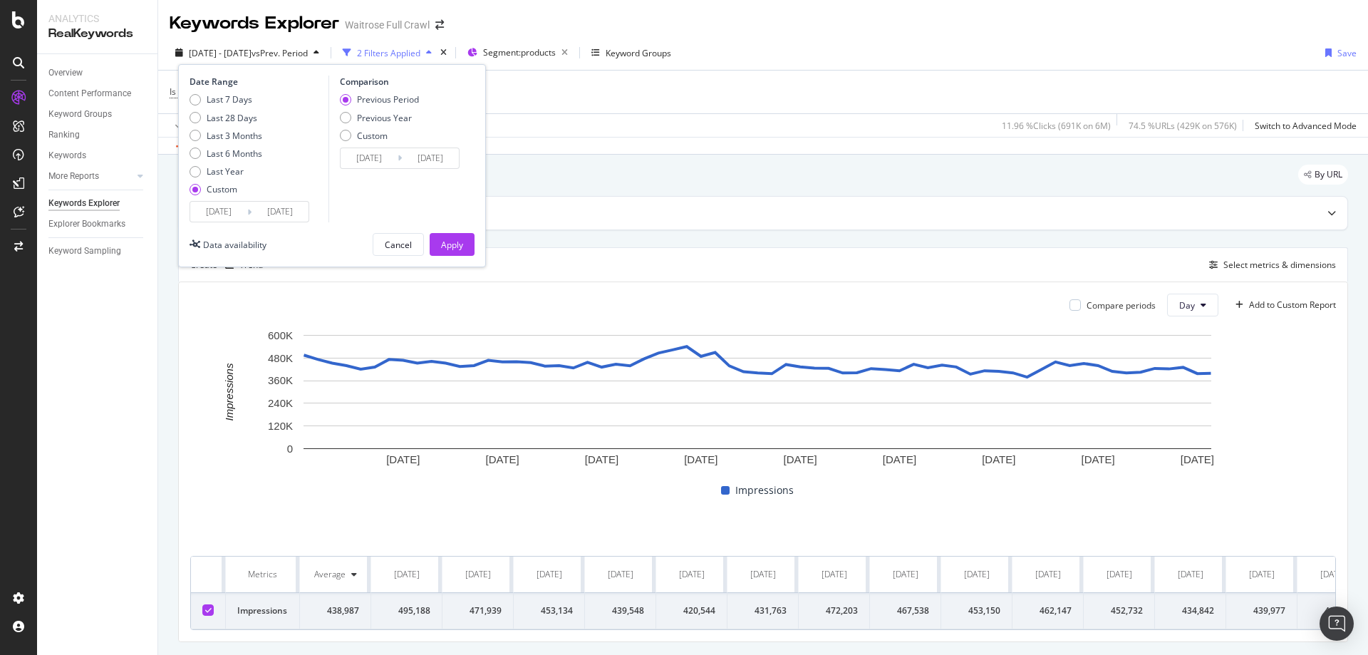
click at [223, 210] on input "[DATE]" at bounding box center [218, 212] width 57 height 20
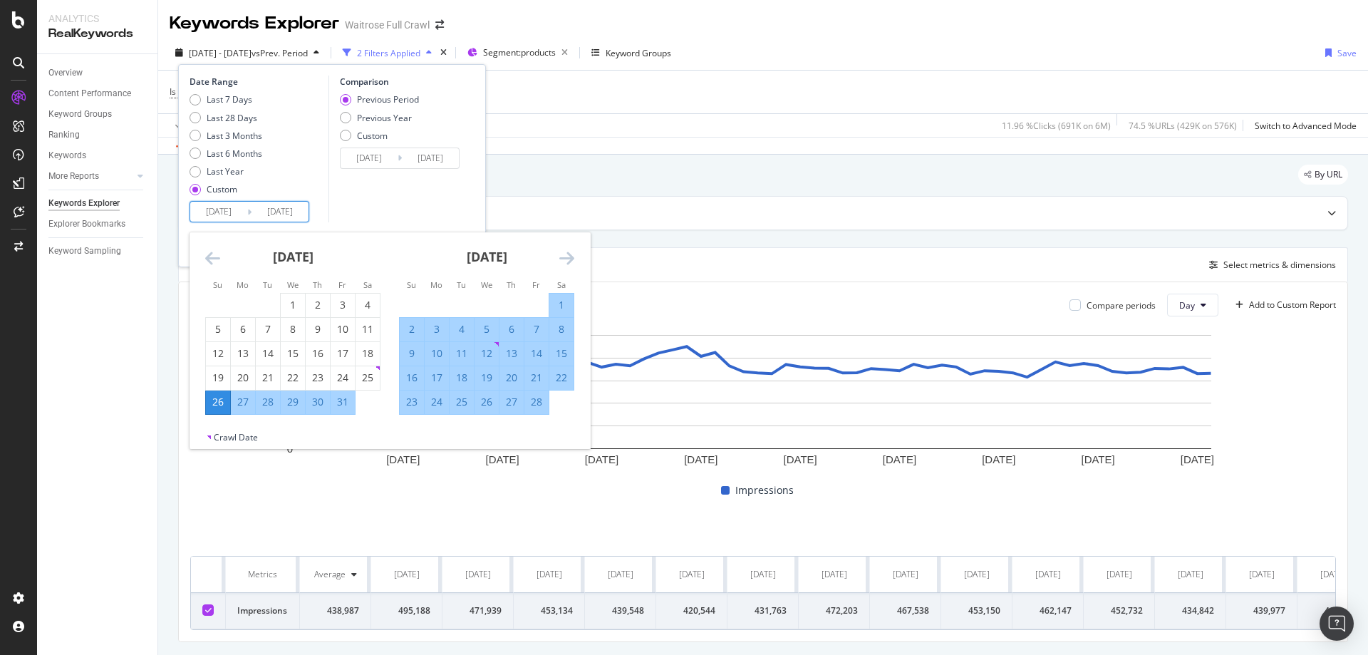
click at [568, 263] on icon "Move forward to switch to the next month." at bounding box center [566, 257] width 15 height 17
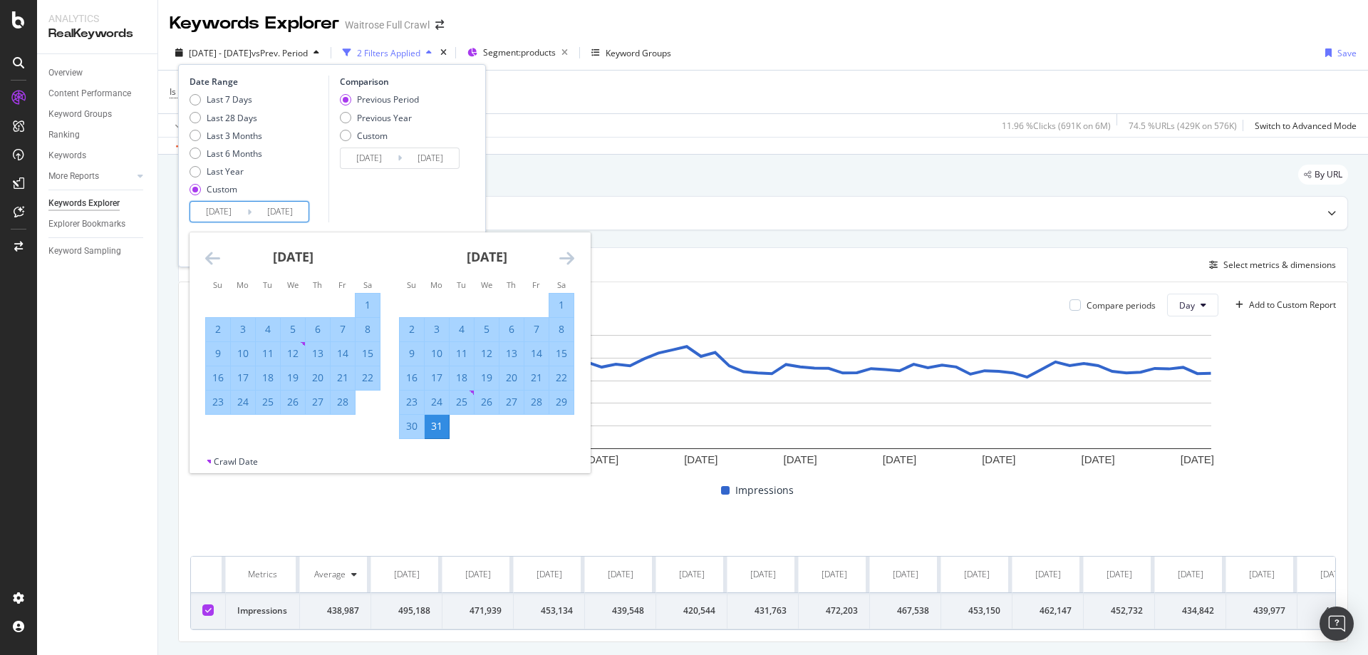
click at [568, 263] on icon "Move forward to switch to the next month." at bounding box center [566, 257] width 15 height 17
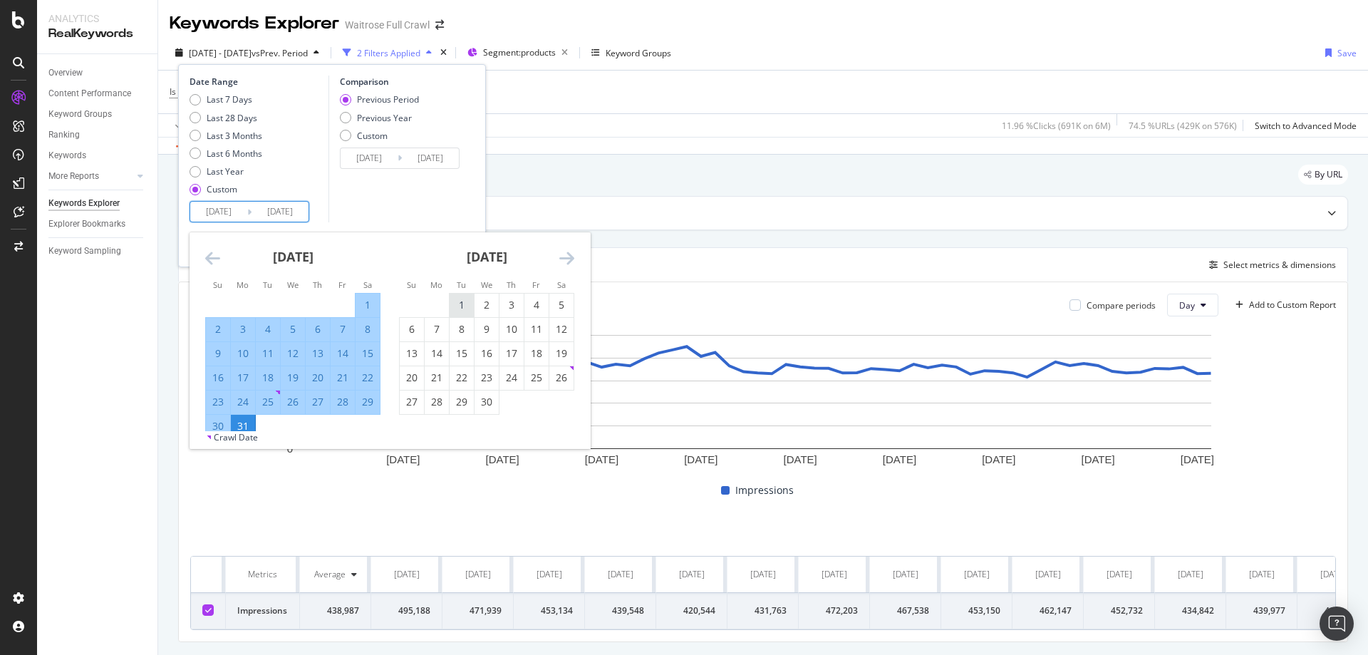
click at [460, 298] on div "1" at bounding box center [462, 305] width 24 height 14
type input "[DATE]"
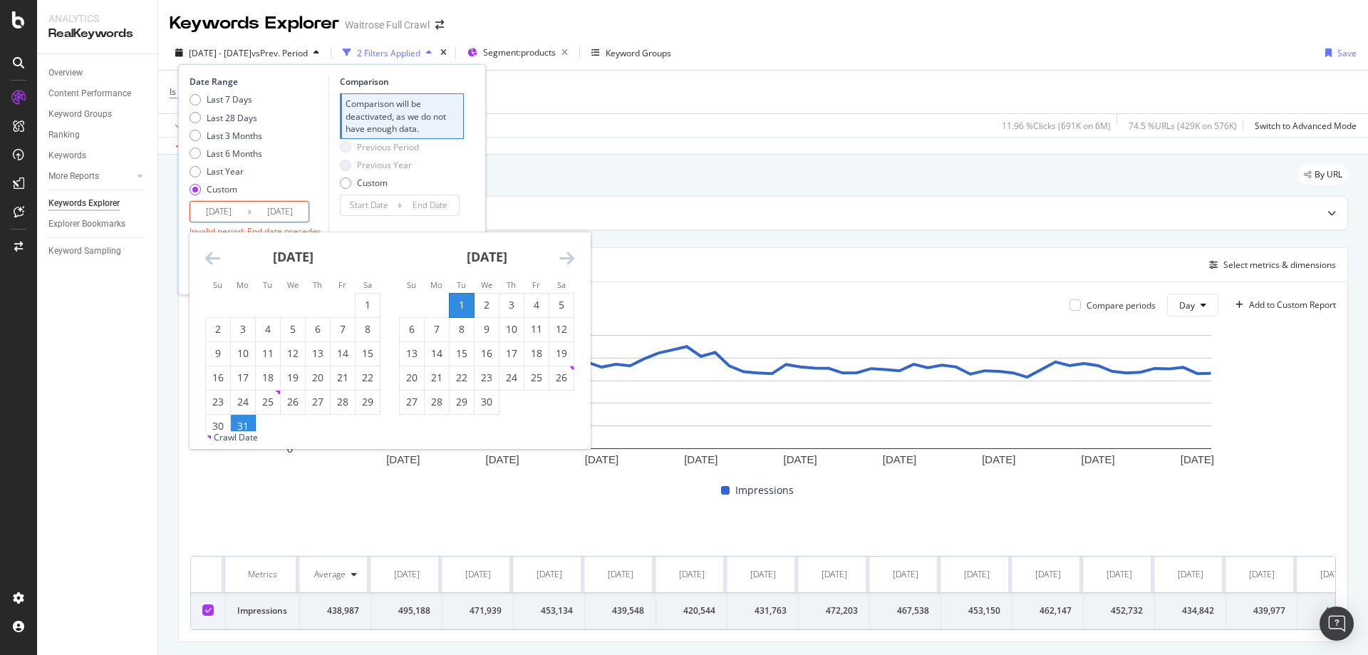
click at [563, 256] on icon "Move forward to switch to the next month." at bounding box center [566, 257] width 15 height 17
drag, startPoint x: 440, startPoint y: 399, endPoint x: 460, endPoint y: 391, distance: 21.4
click at [439, 399] on div "30" at bounding box center [437, 402] width 24 height 14
type input "[DATE]"
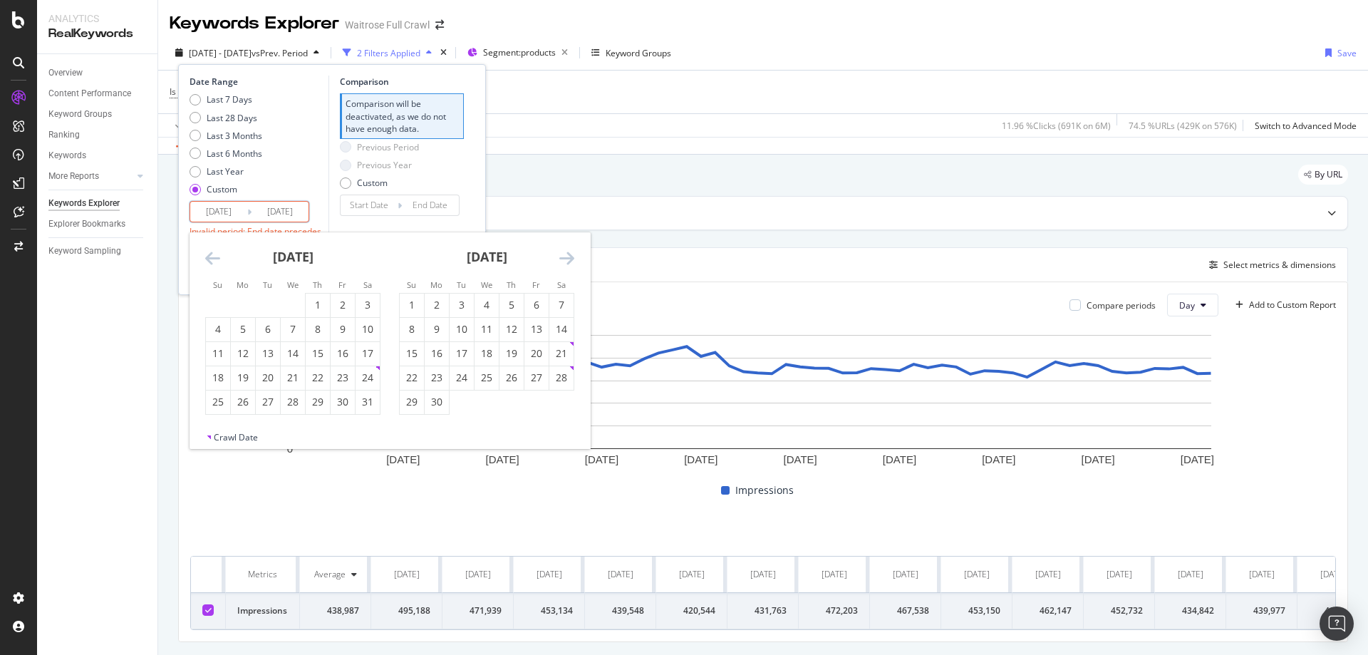
type input "[DATE]"
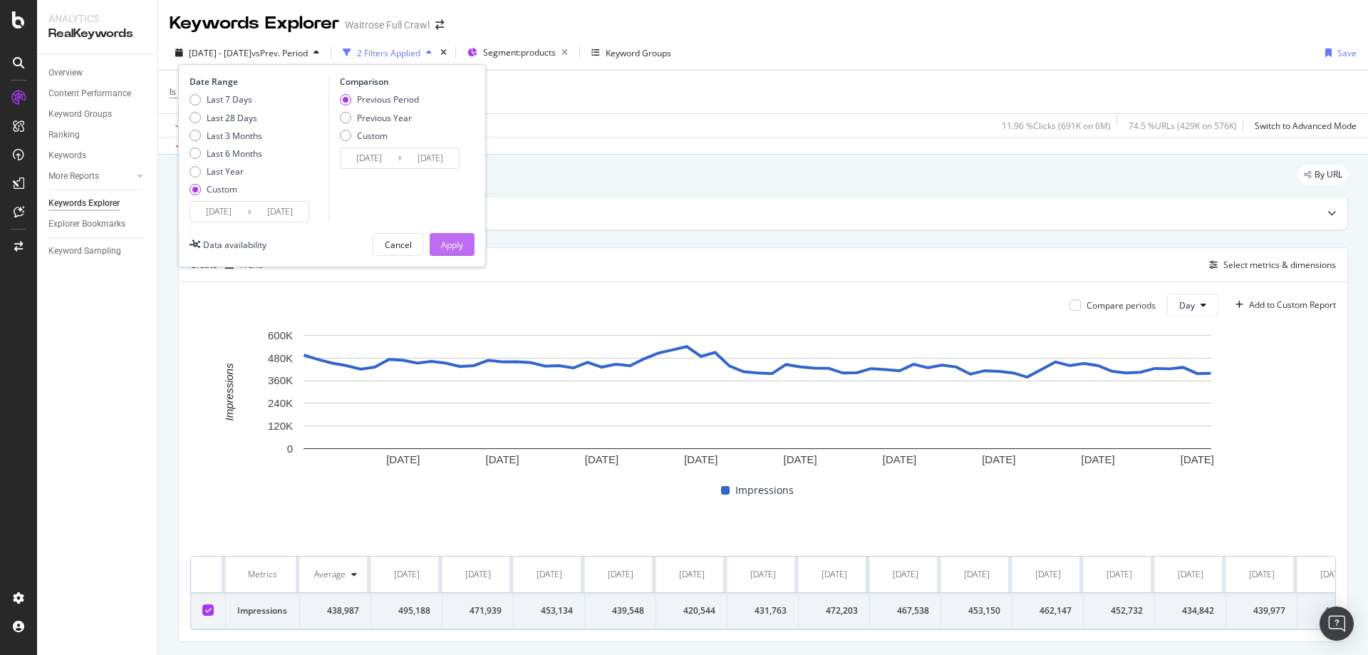
click at [469, 246] on button "Apply" at bounding box center [452, 244] width 45 height 23
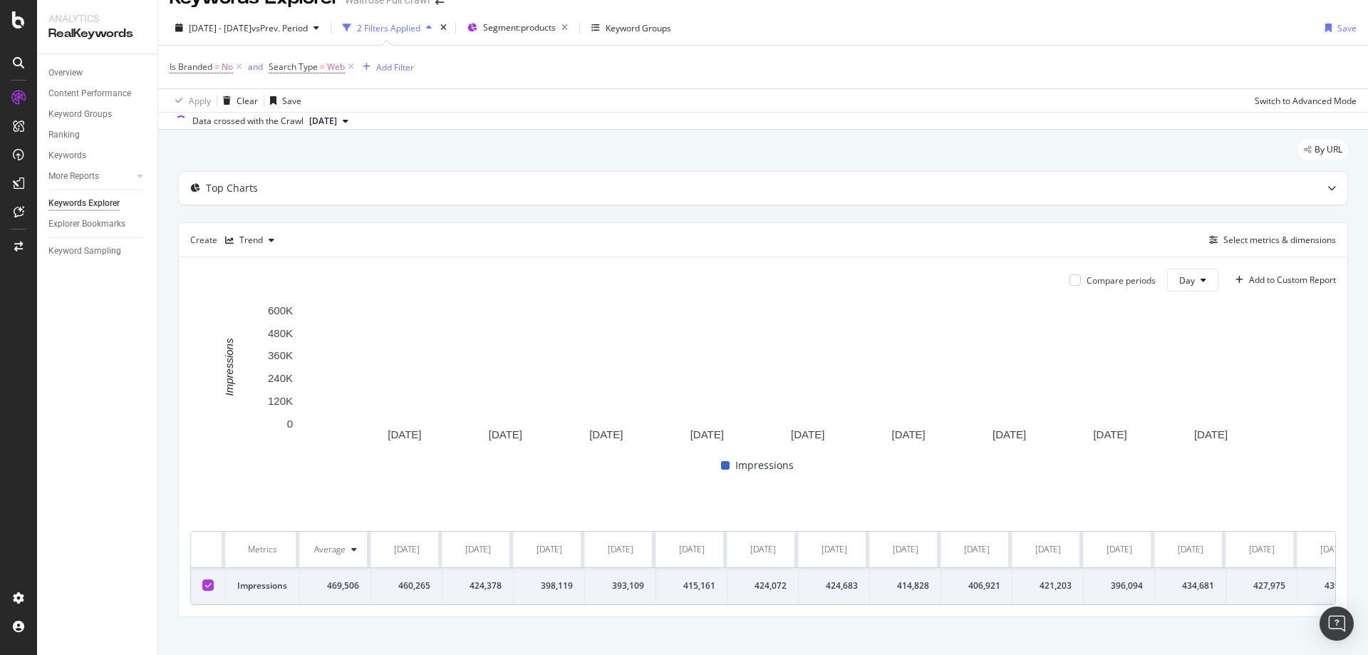
scroll to position [37, 0]
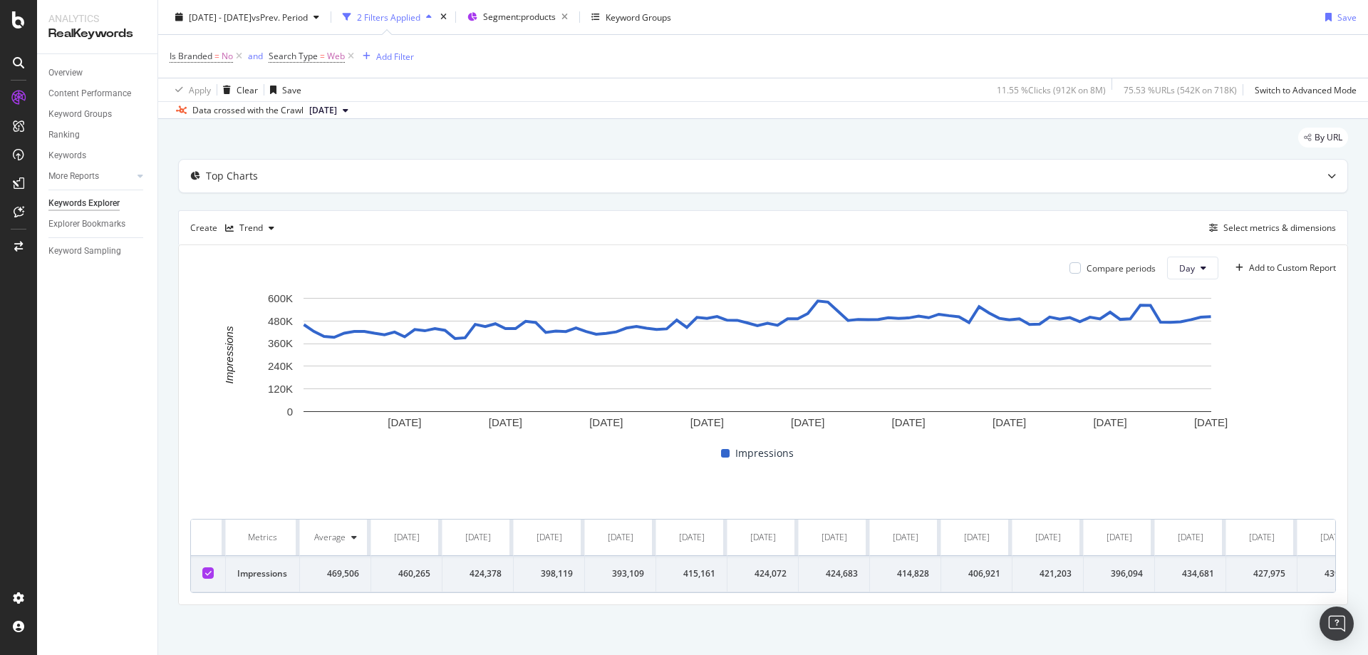
drag, startPoint x: 294, startPoint y: 531, endPoint x: 239, endPoint y: 519, distance: 56.9
click at [247, 519] on th "Metrics" at bounding box center [263, 537] width 74 height 36
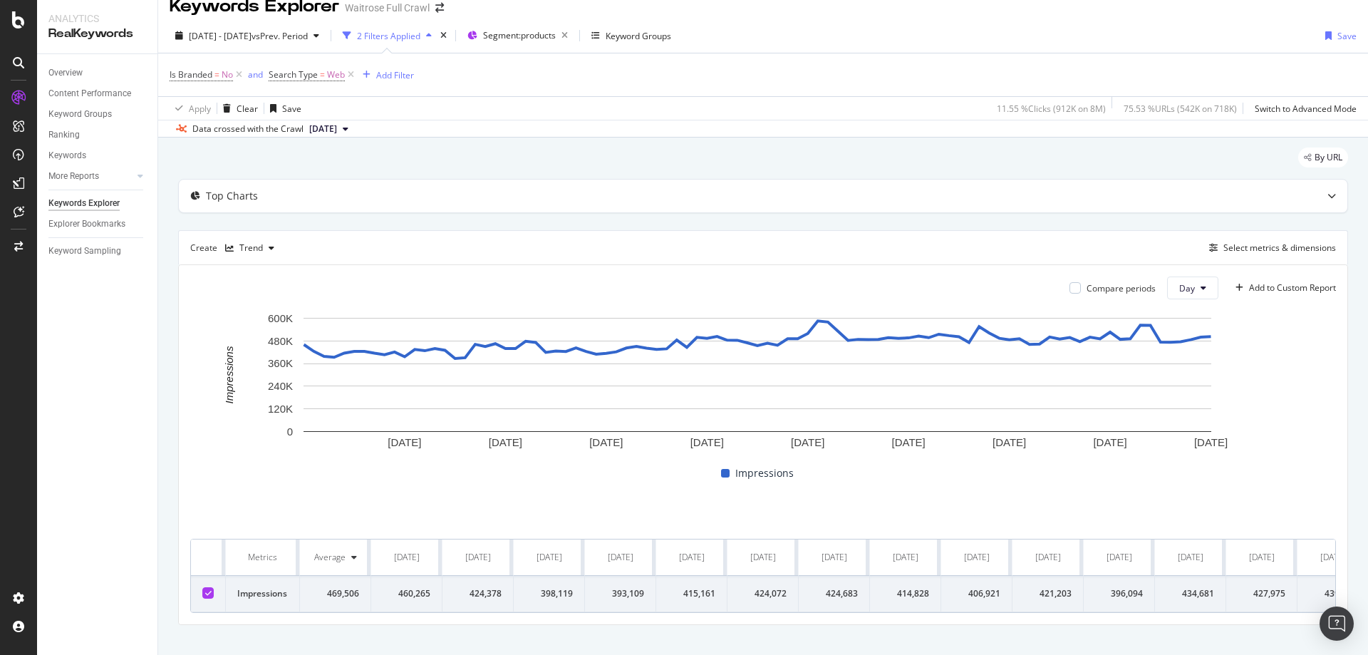
scroll to position [0, 0]
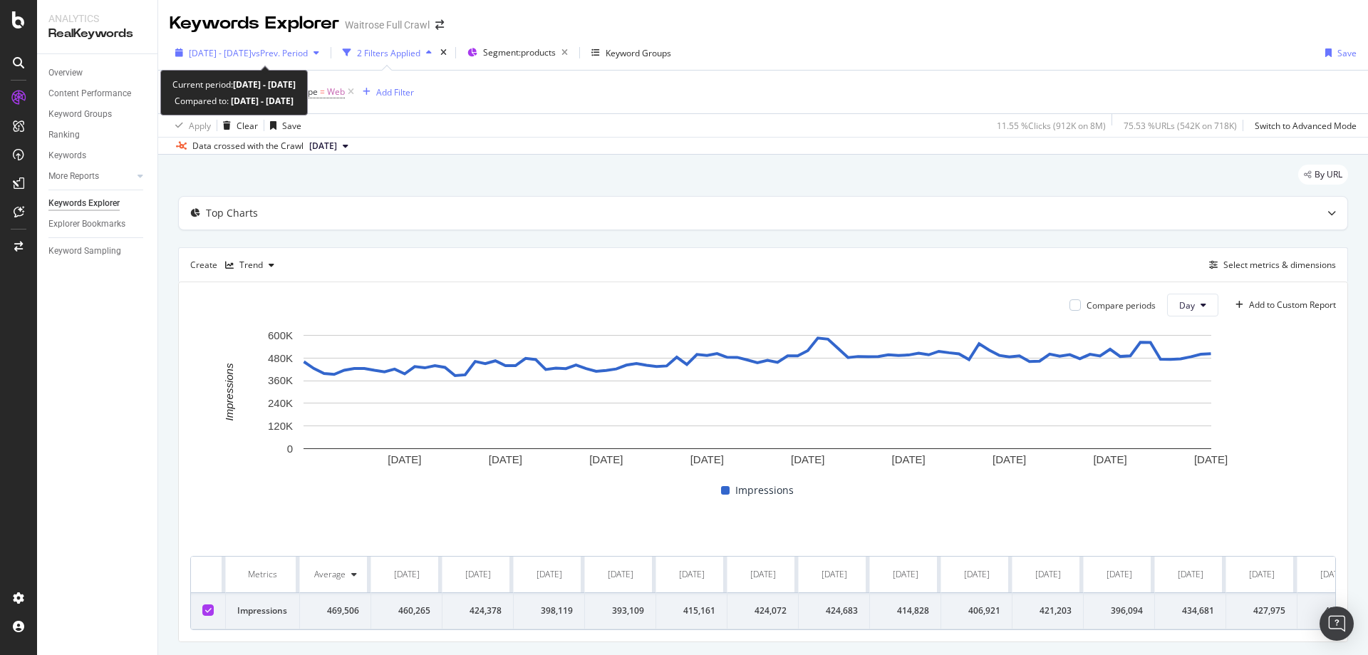
click at [251, 49] on span "[DATE] - [DATE]" at bounding box center [220, 53] width 63 height 12
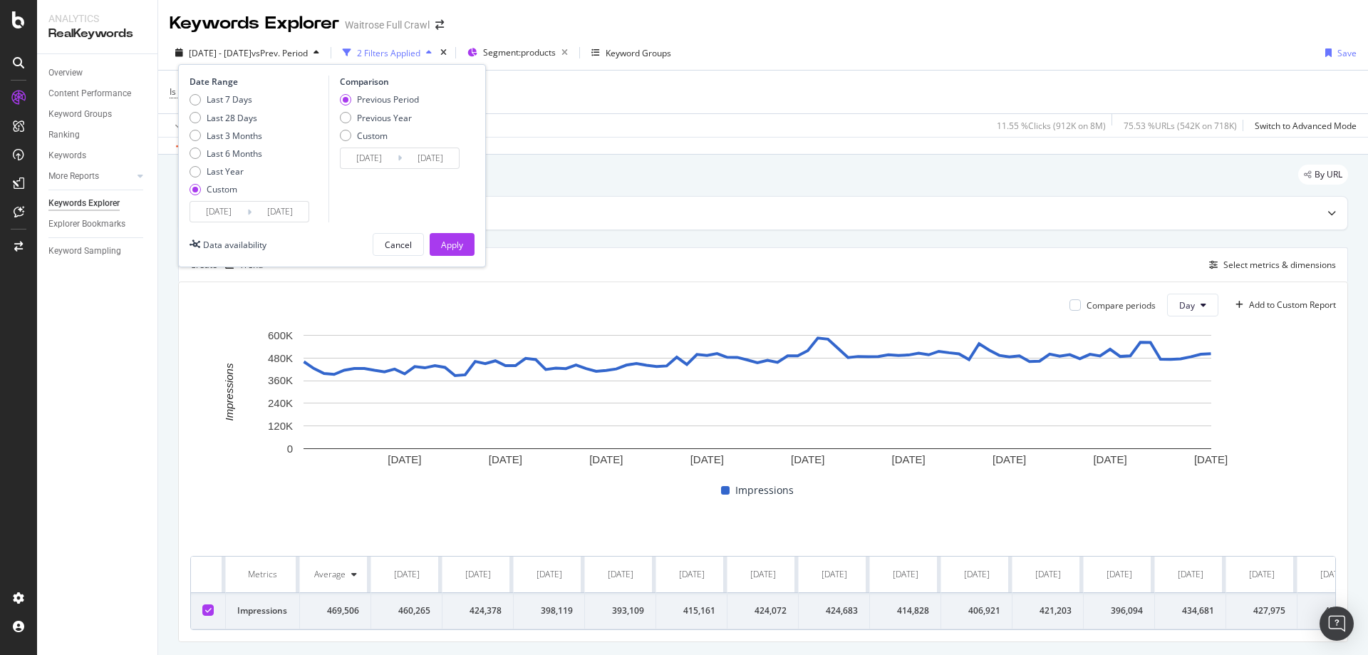
click at [206, 207] on input "[DATE]" at bounding box center [218, 212] width 57 height 20
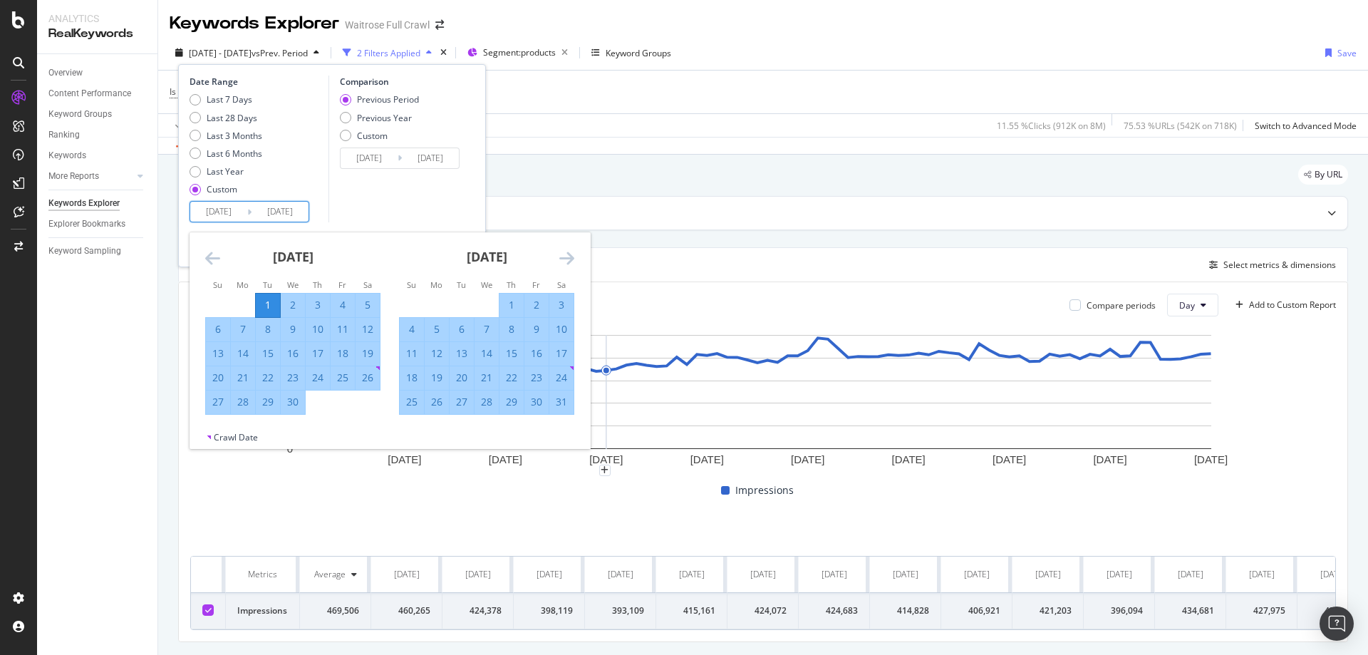
click at [568, 261] on icon "Move forward to switch to the next month." at bounding box center [566, 257] width 15 height 17
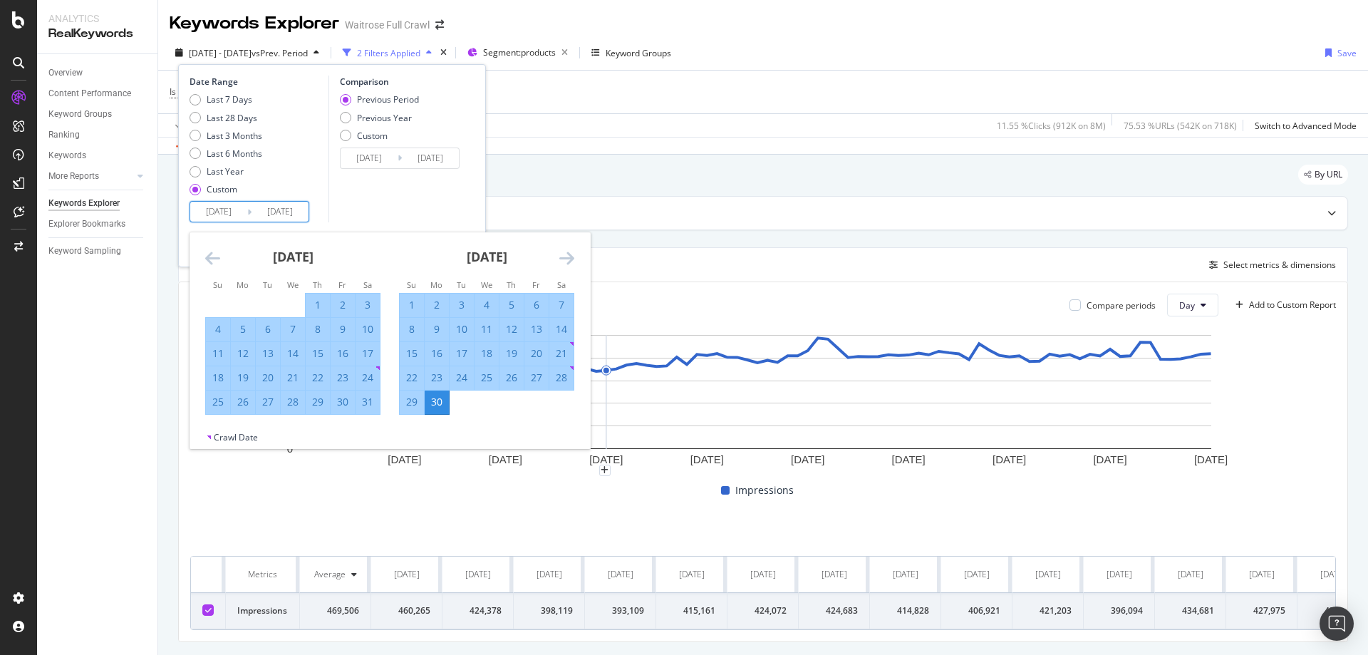
click at [568, 261] on icon "Move forward to switch to the next month." at bounding box center [566, 257] width 15 height 17
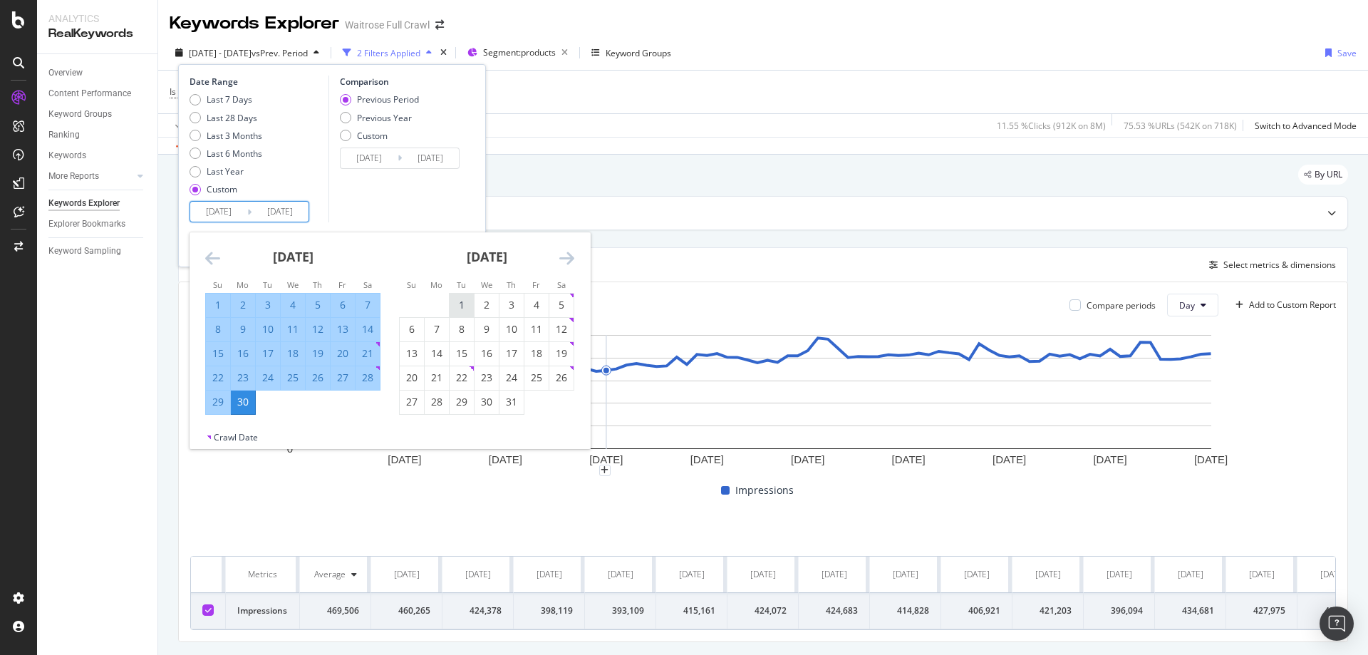
click at [462, 298] on div "1" at bounding box center [462, 305] width 24 height 14
type input "[DATE]"
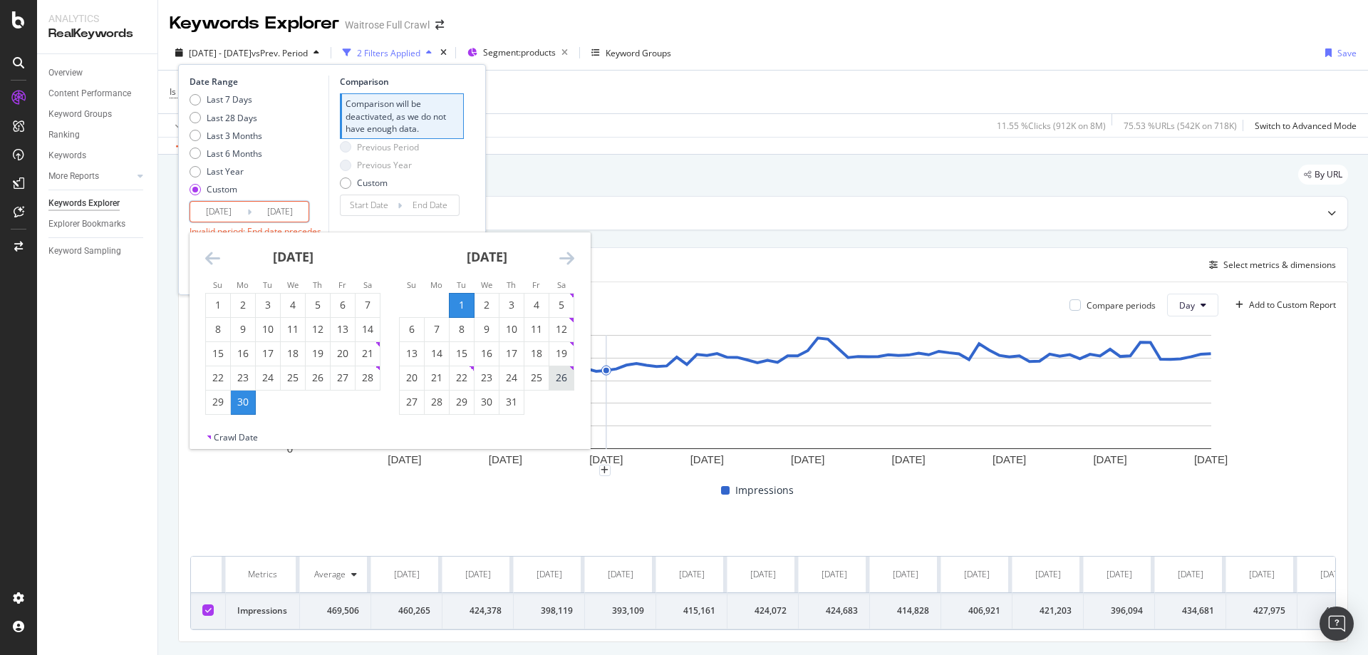
click at [559, 376] on div "26" at bounding box center [561, 377] width 24 height 14
type input "[DATE]"
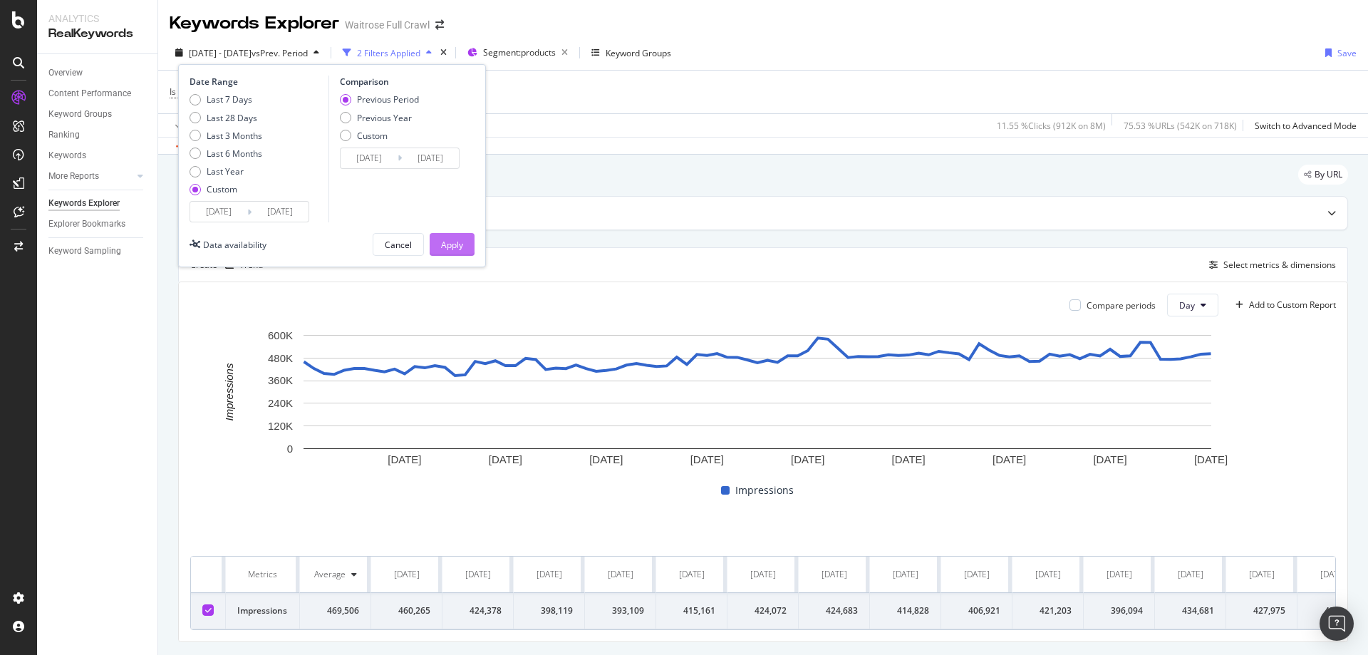
click at [467, 234] on button "Apply" at bounding box center [452, 244] width 45 height 23
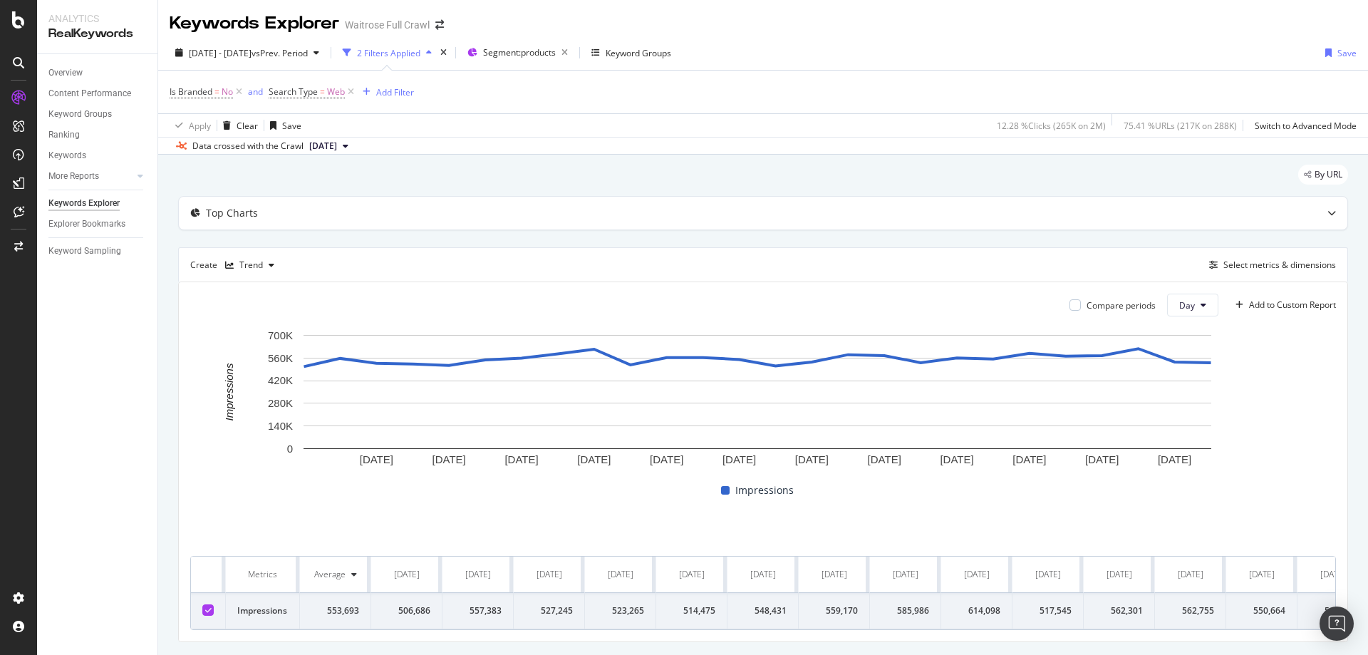
drag, startPoint x: 283, startPoint y: 561, endPoint x: 227, endPoint y: 566, distance: 55.7
click at [227, 566] on th "Metrics" at bounding box center [263, 574] width 74 height 36
